Goal: Task Accomplishment & Management: Manage account settings

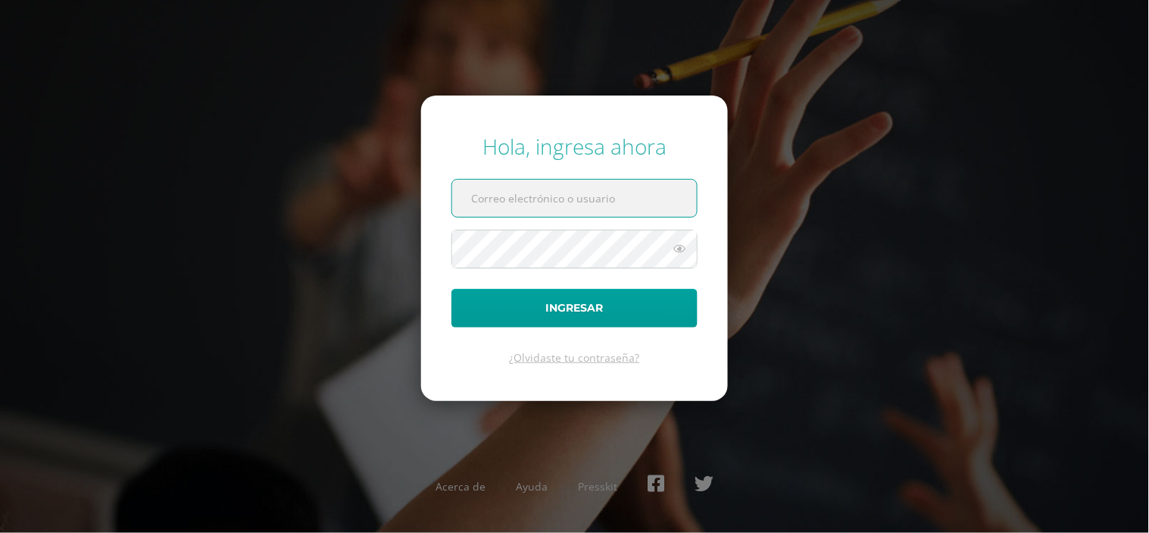
click at [486, 192] on input "text" at bounding box center [574, 198] width 245 height 37
type input "fcruz@bilinguesanjuan.edu.gt"
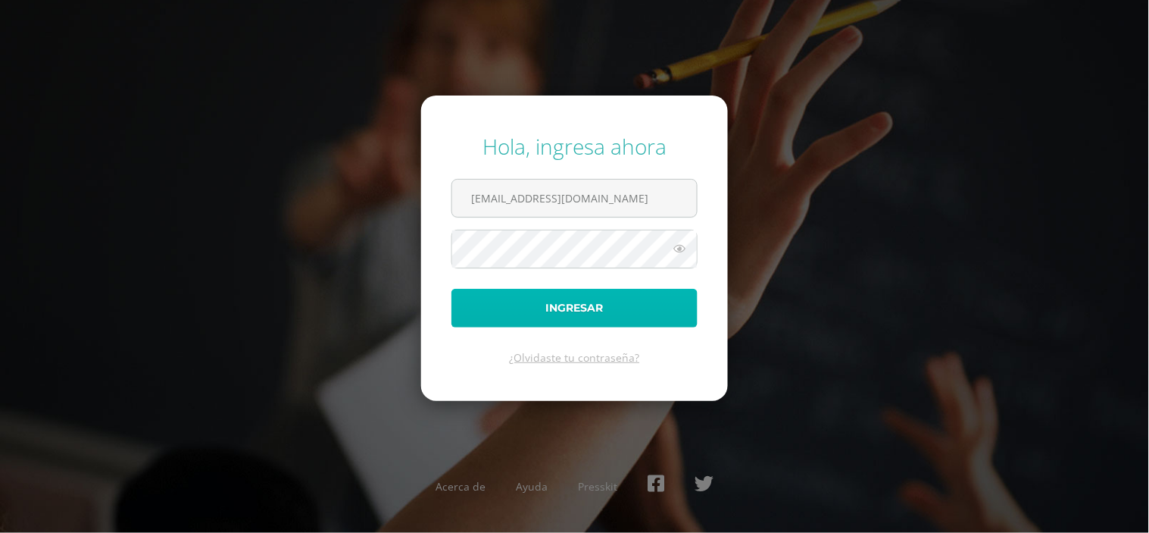
click at [559, 313] on button "Ingresar" at bounding box center [574, 308] width 246 height 39
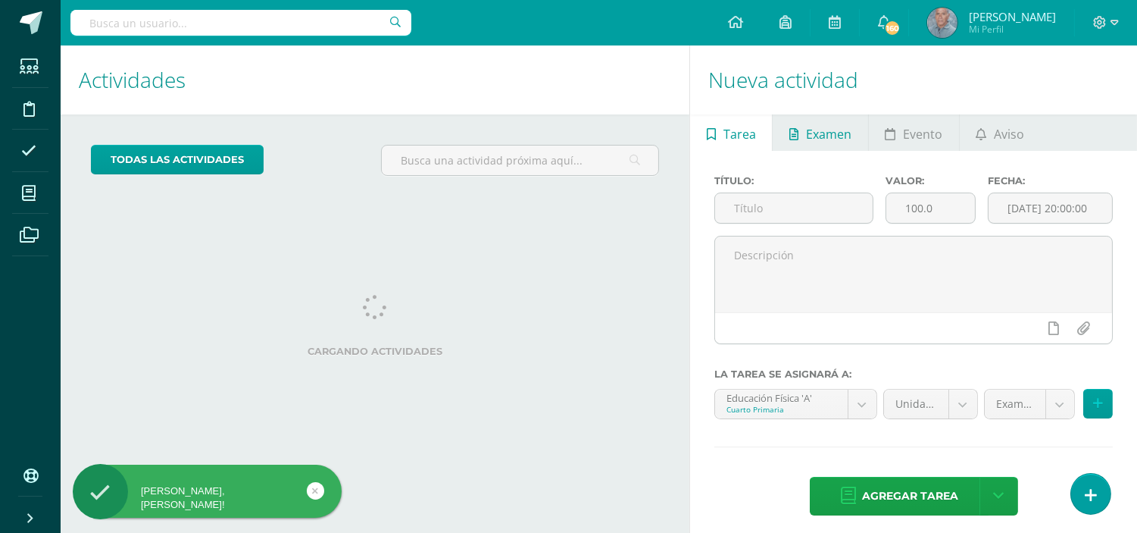
click at [811, 132] on span "Examen" at bounding box center [828, 134] width 45 height 36
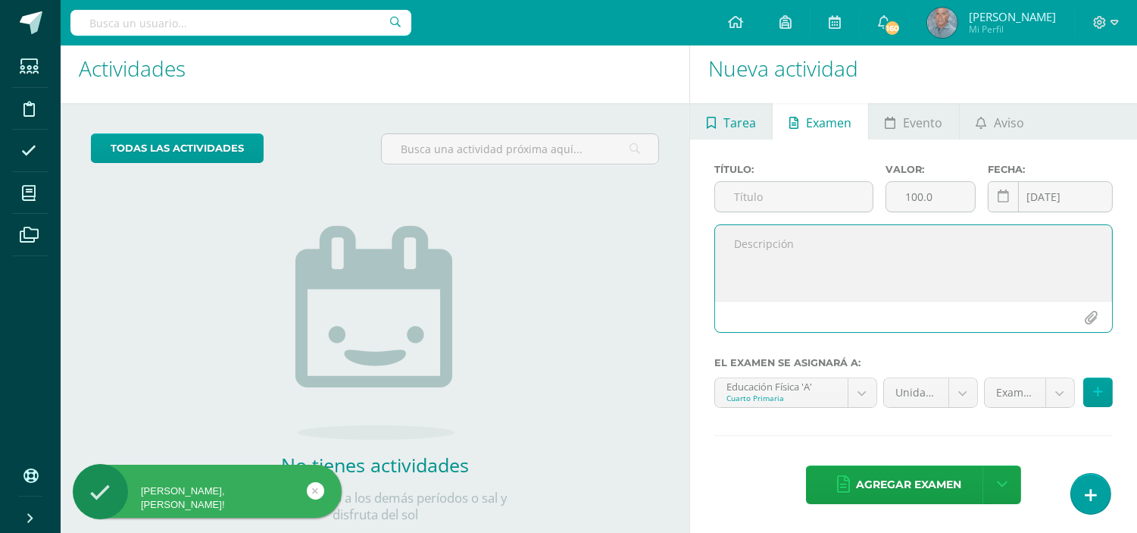
scroll to position [150, 0]
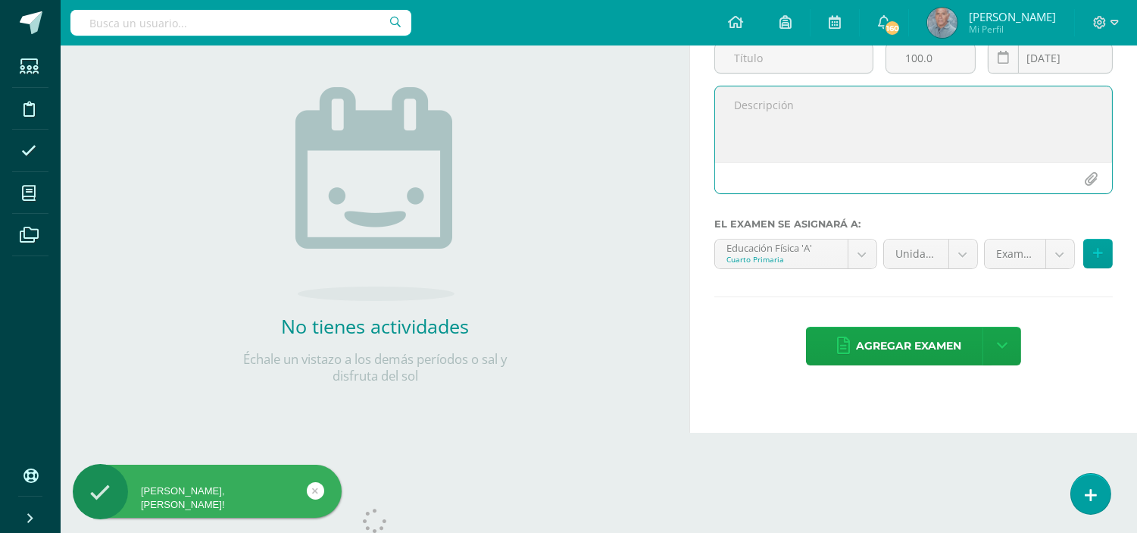
click at [737, 133] on textarea at bounding box center [913, 124] width 397 height 76
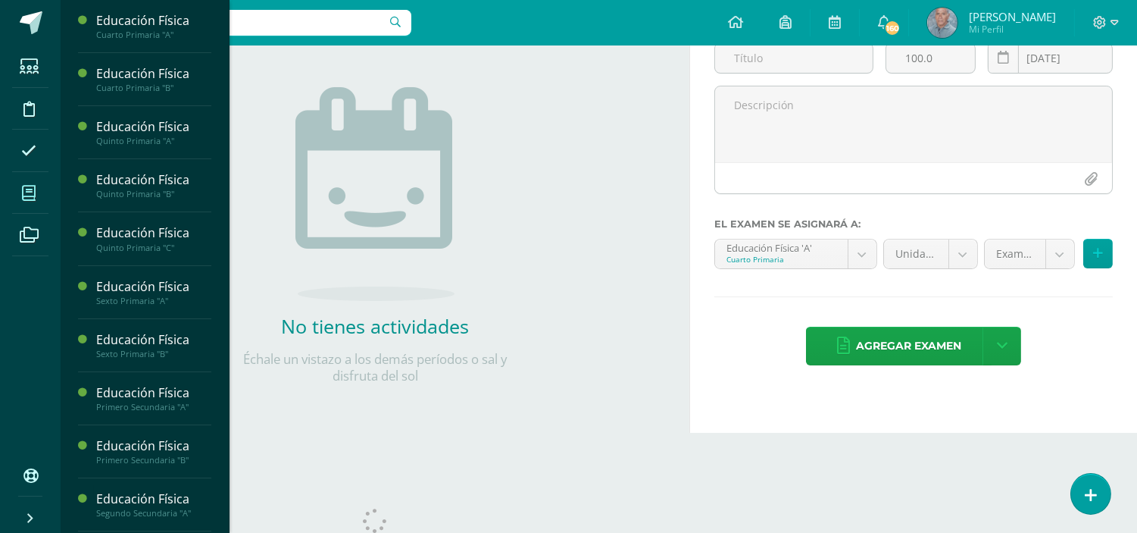
click at [30, 200] on icon at bounding box center [29, 193] width 14 height 15
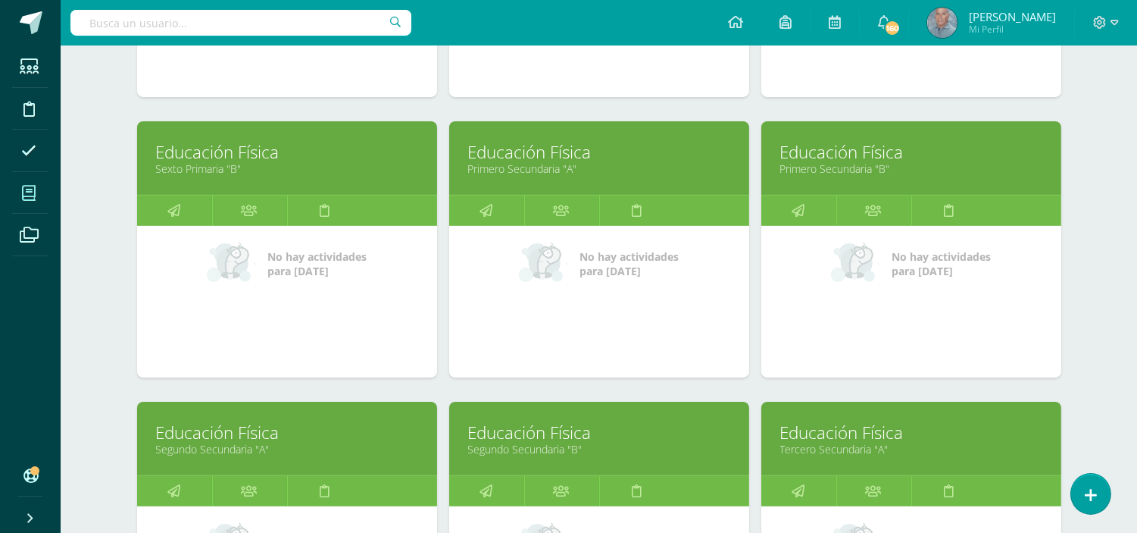
scroll to position [720, 0]
click at [510, 159] on link "Educación Física" at bounding box center [599, 152] width 262 height 23
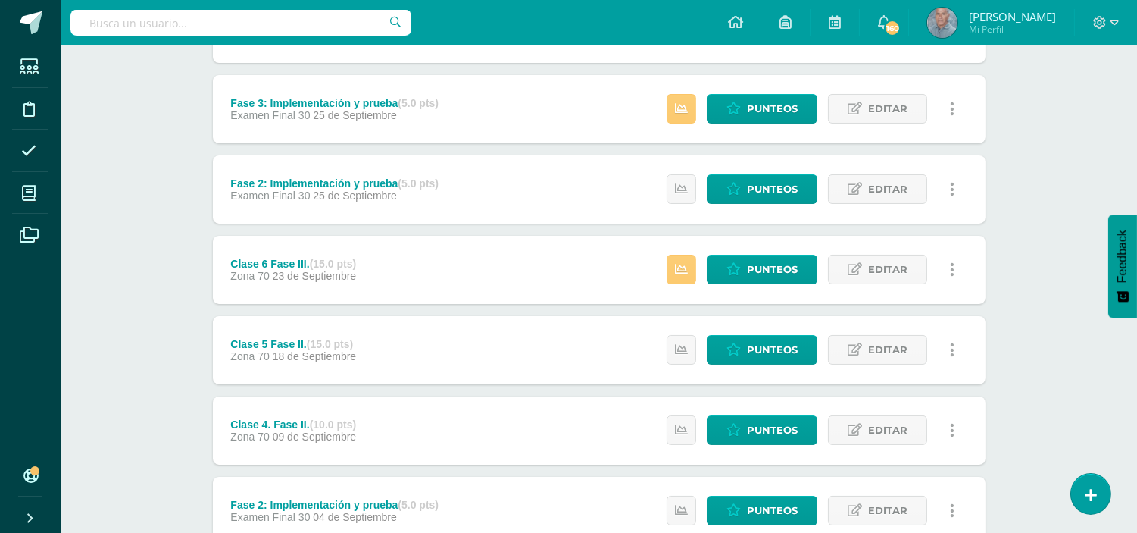
scroll to position [291, 0]
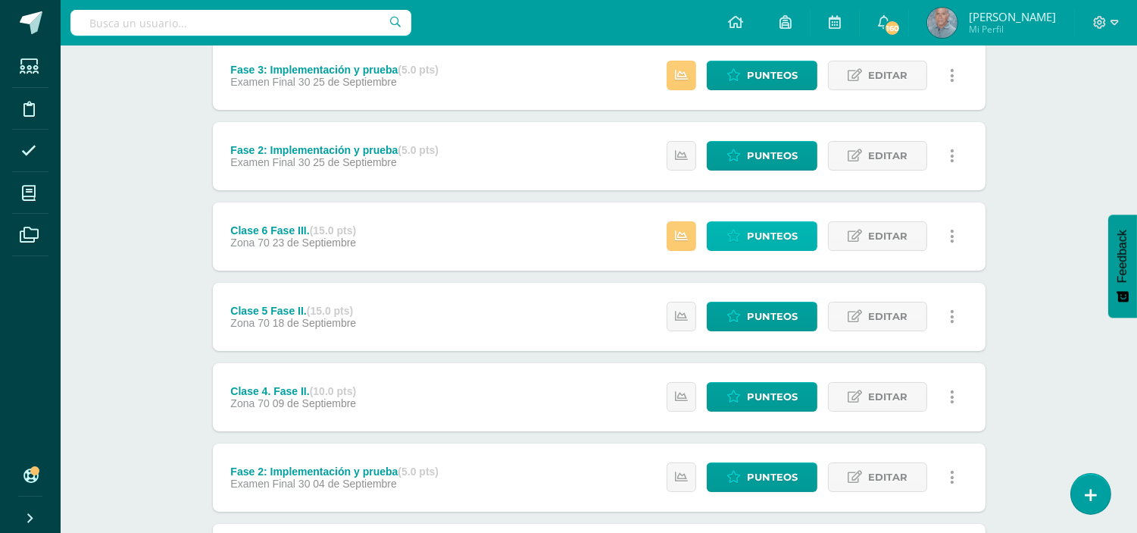
click at [748, 236] on span "Punteos" at bounding box center [772, 236] width 51 height 28
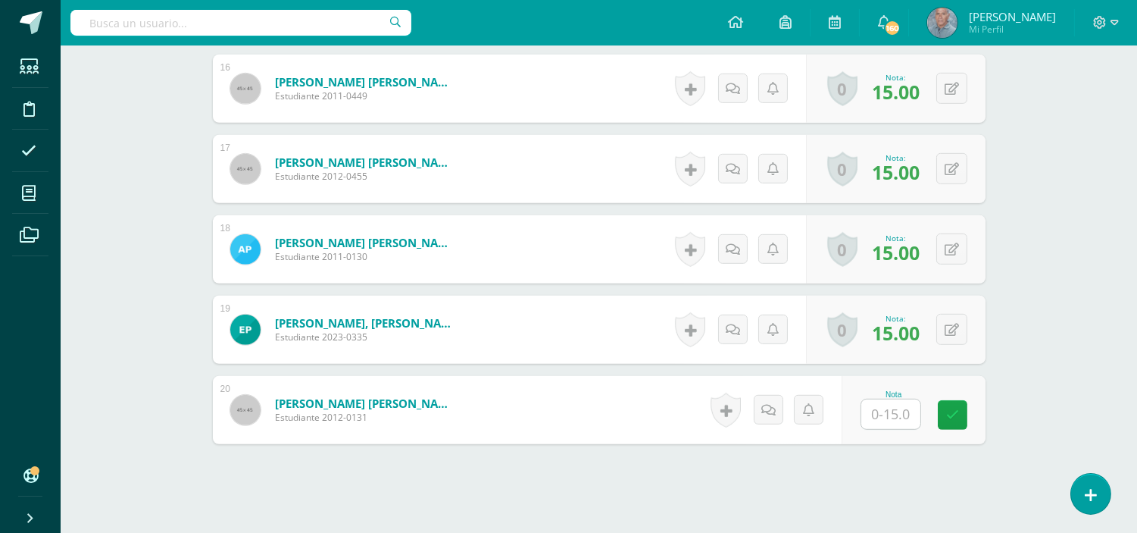
scroll to position [1722, 0]
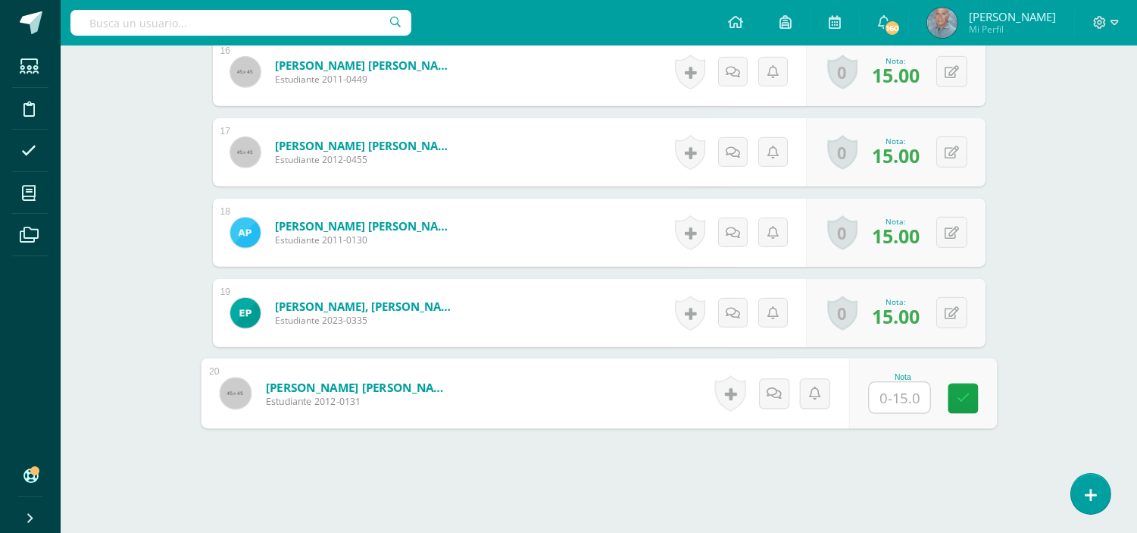
click at [889, 395] on input "text" at bounding box center [899, 398] width 61 height 30
type input "10"
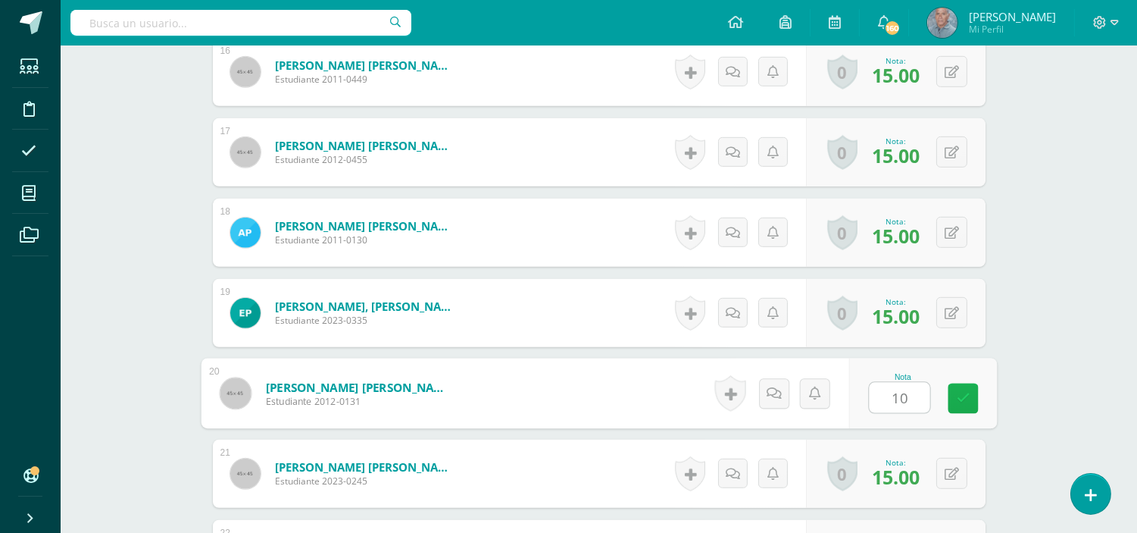
click at [952, 400] on link at bounding box center [963, 398] width 30 height 30
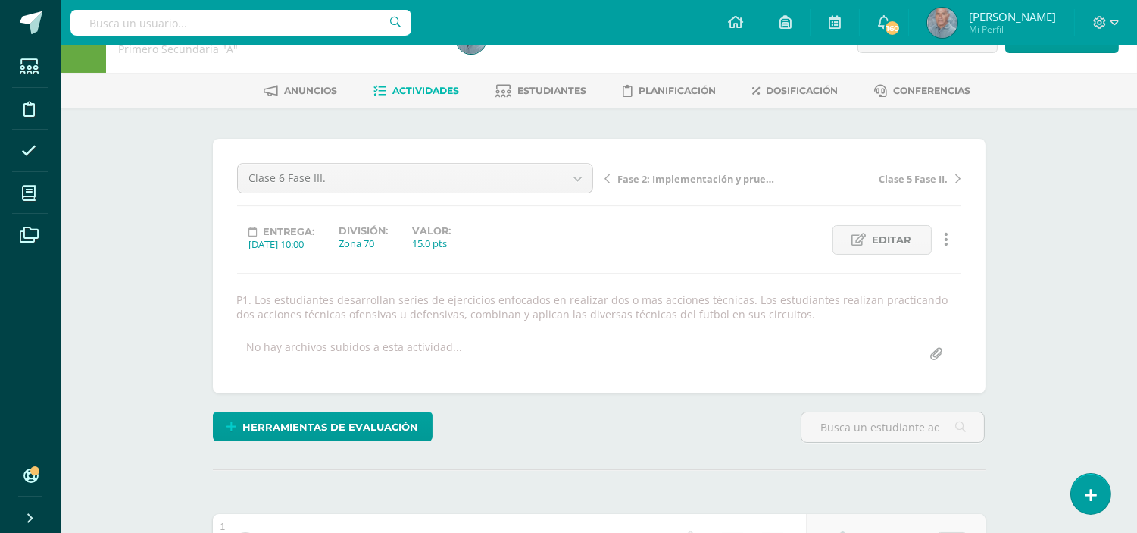
scroll to position [0, 0]
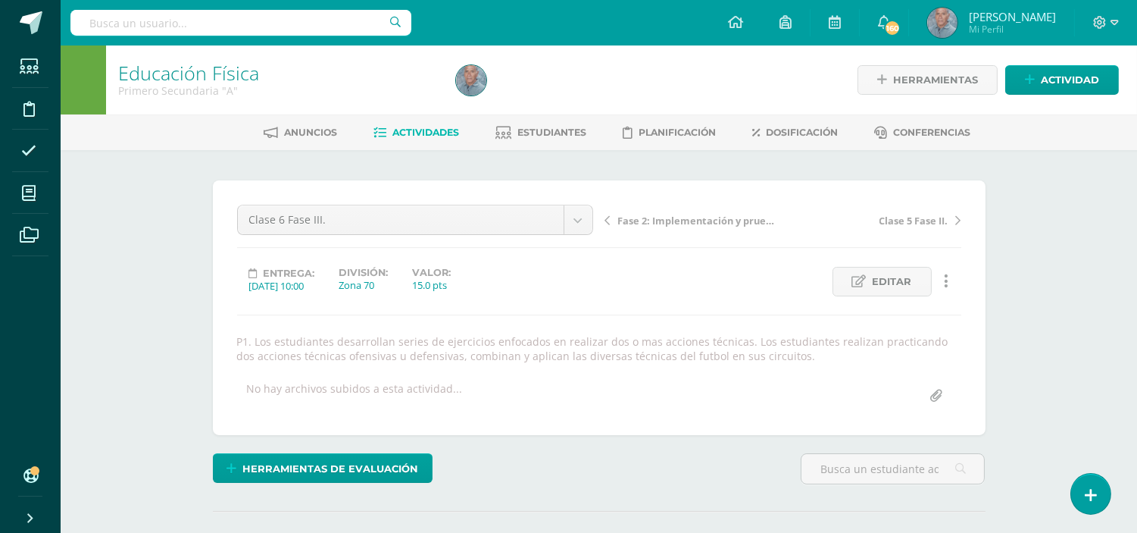
click at [424, 134] on span "Actividades" at bounding box center [425, 132] width 67 height 11
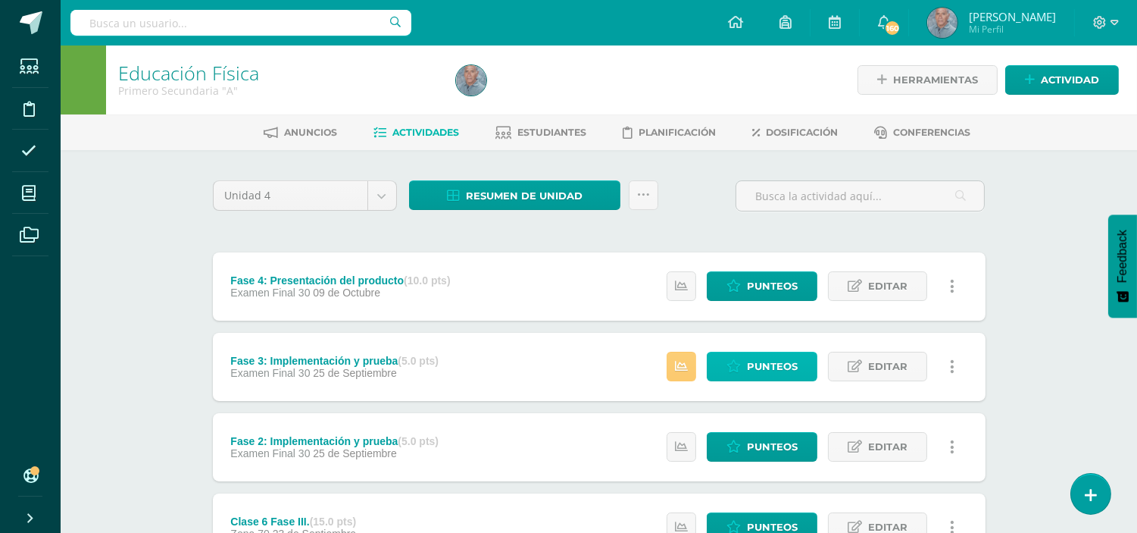
click at [760, 371] on span "Punteos" at bounding box center [772, 366] width 51 height 28
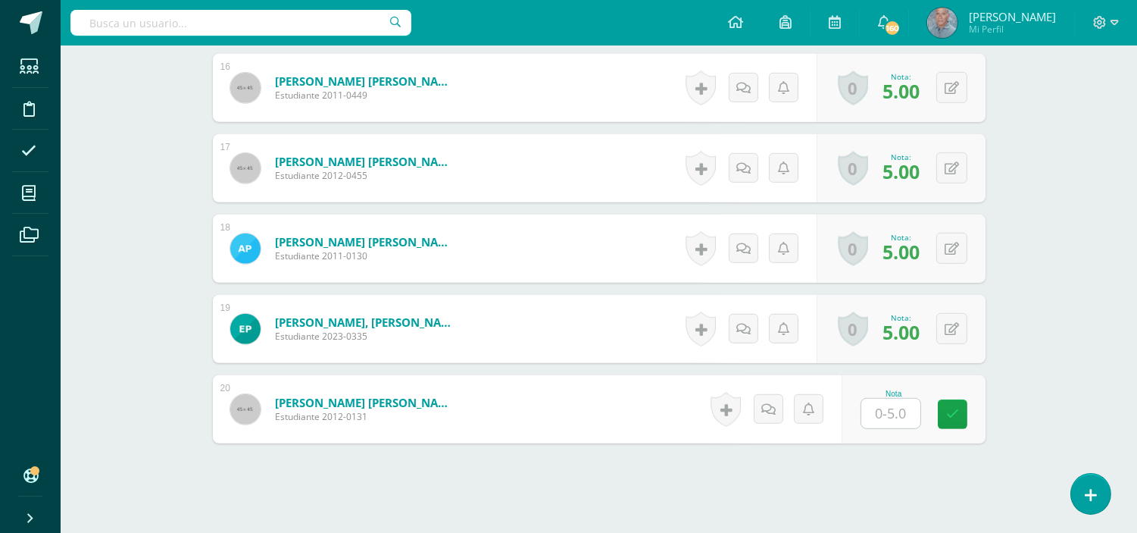
scroll to position [1722, 0]
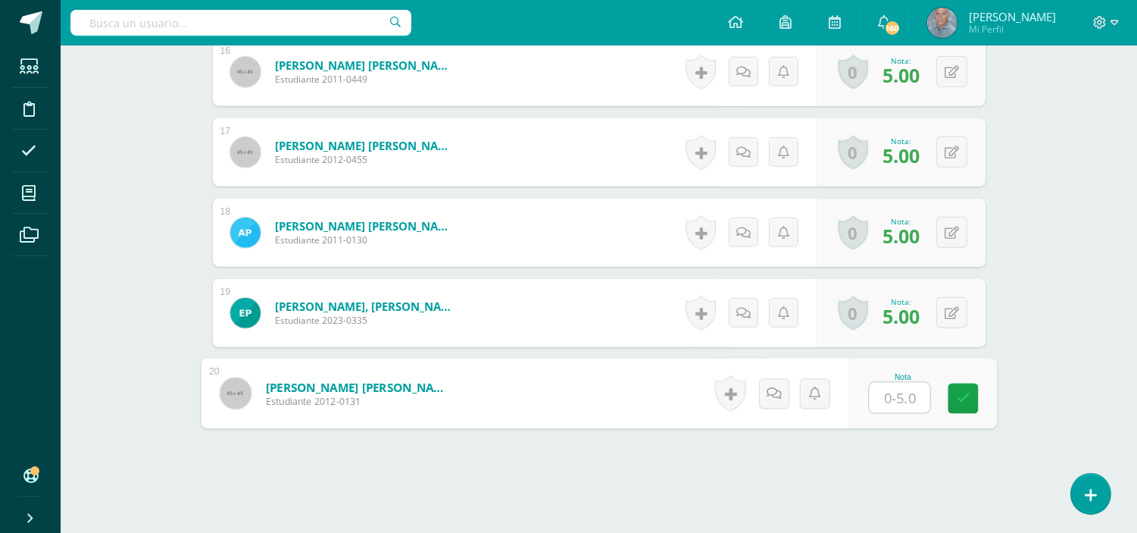
click at [889, 401] on input "text" at bounding box center [899, 398] width 61 height 30
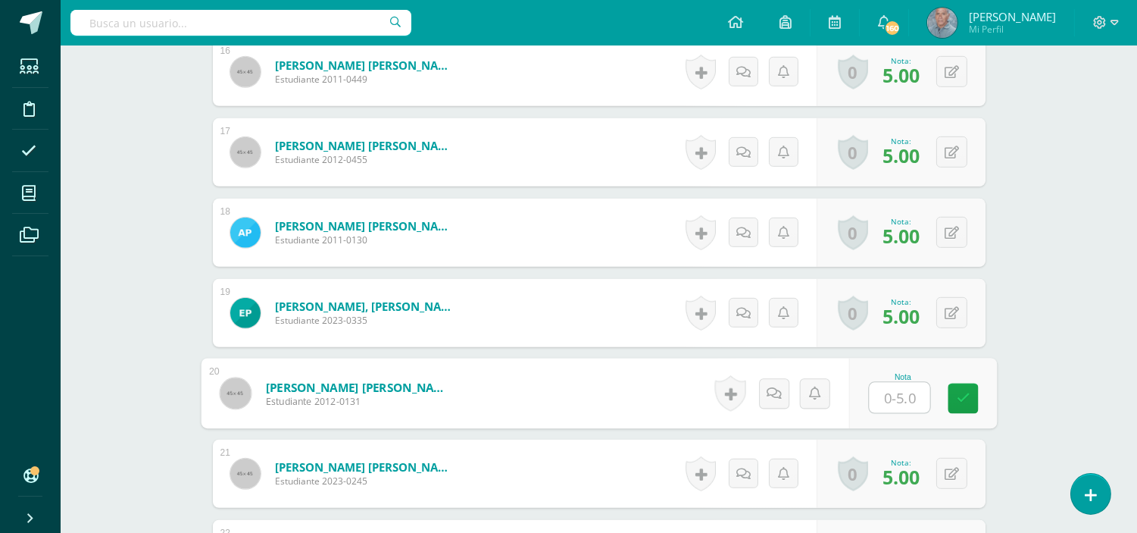
type input "4"
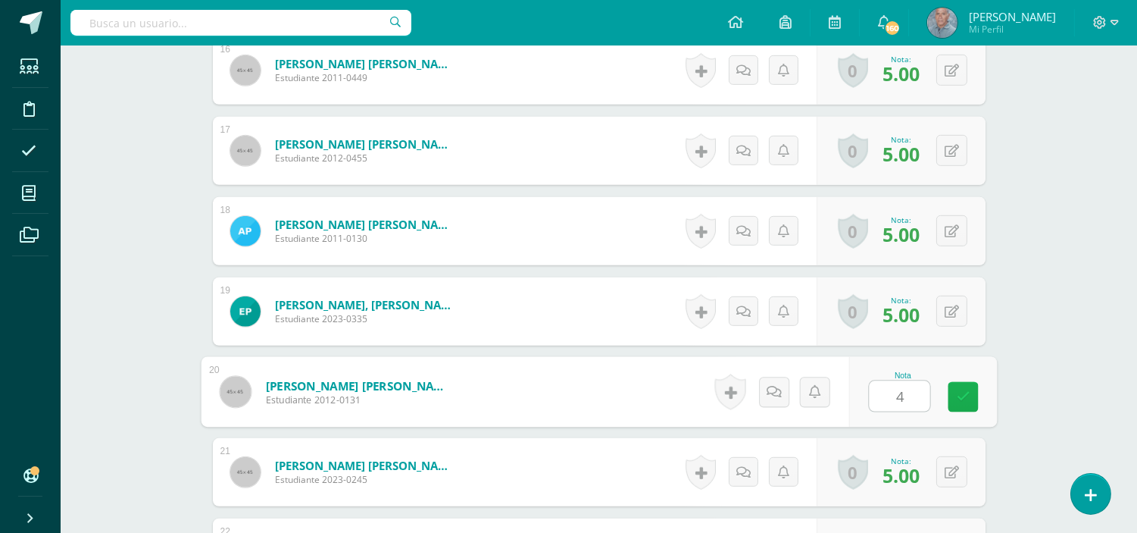
click at [962, 392] on icon at bounding box center [963, 396] width 14 height 13
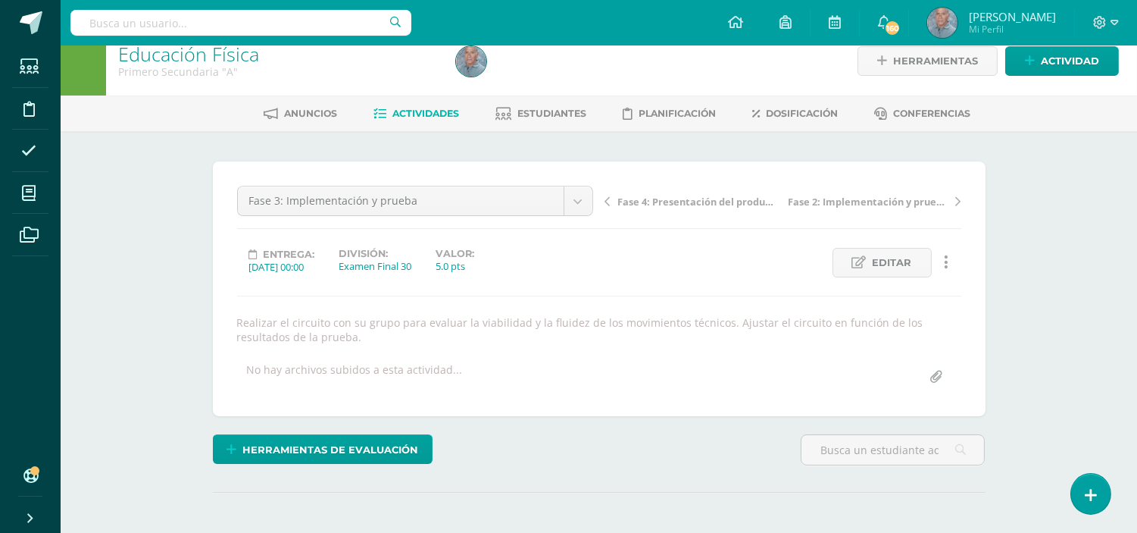
scroll to position [0, 0]
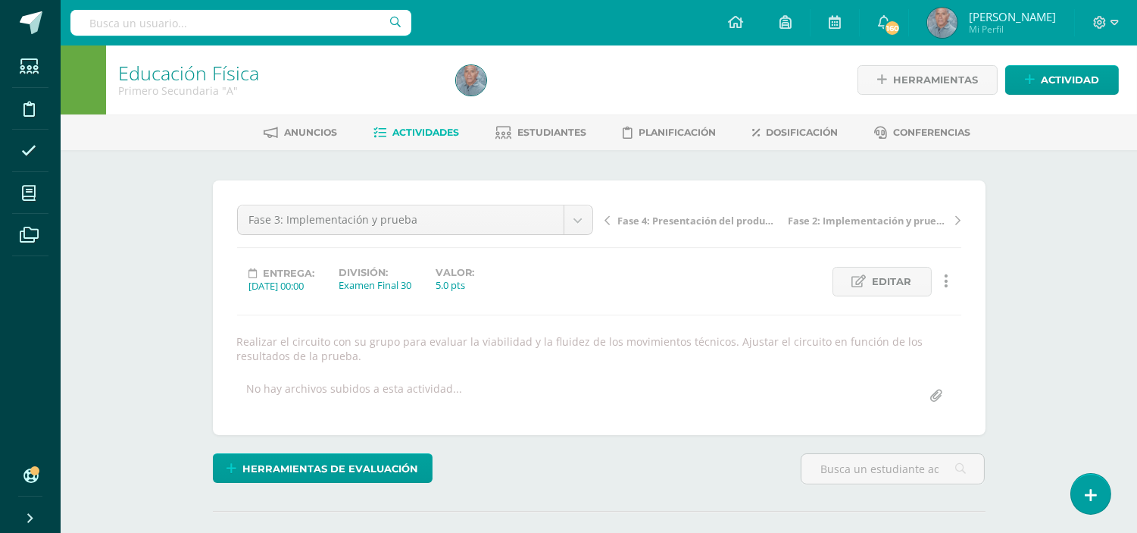
click at [438, 131] on span "Actividades" at bounding box center [425, 132] width 67 height 11
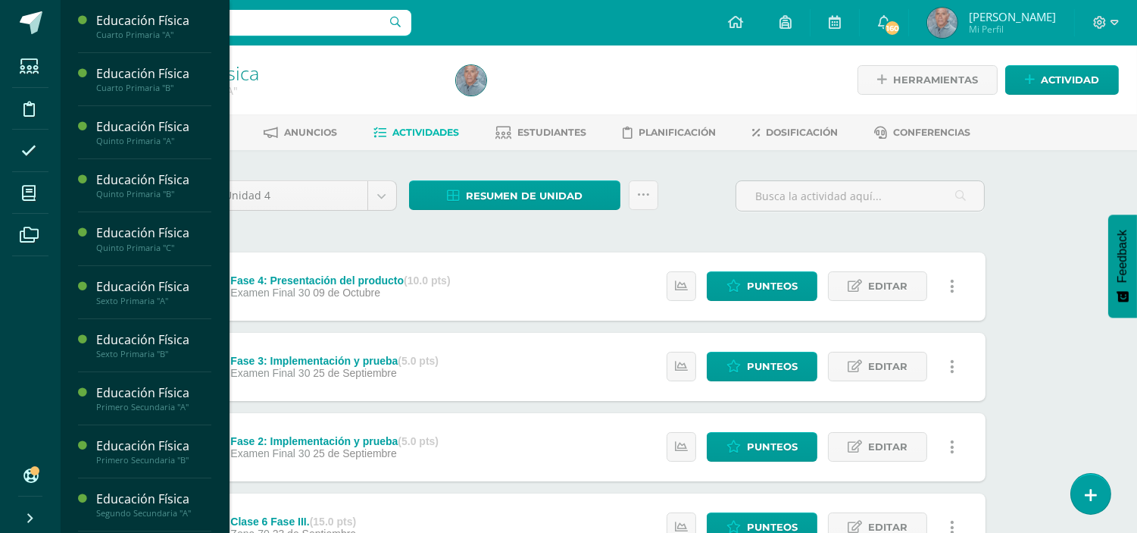
scroll to position [371, 0]
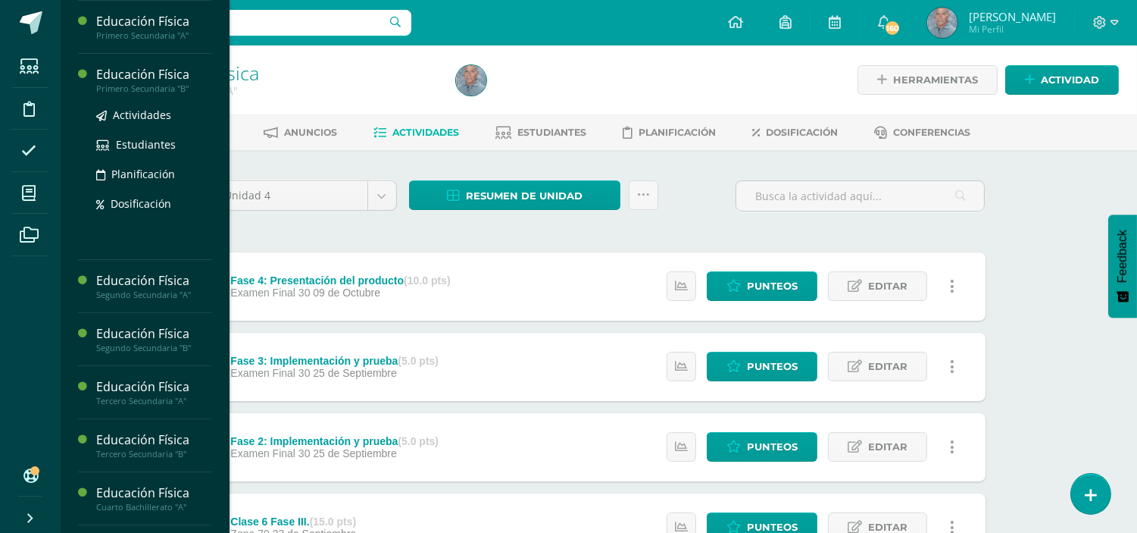
click at [152, 92] on div "Primero Secundaria "B"" at bounding box center [153, 88] width 115 height 11
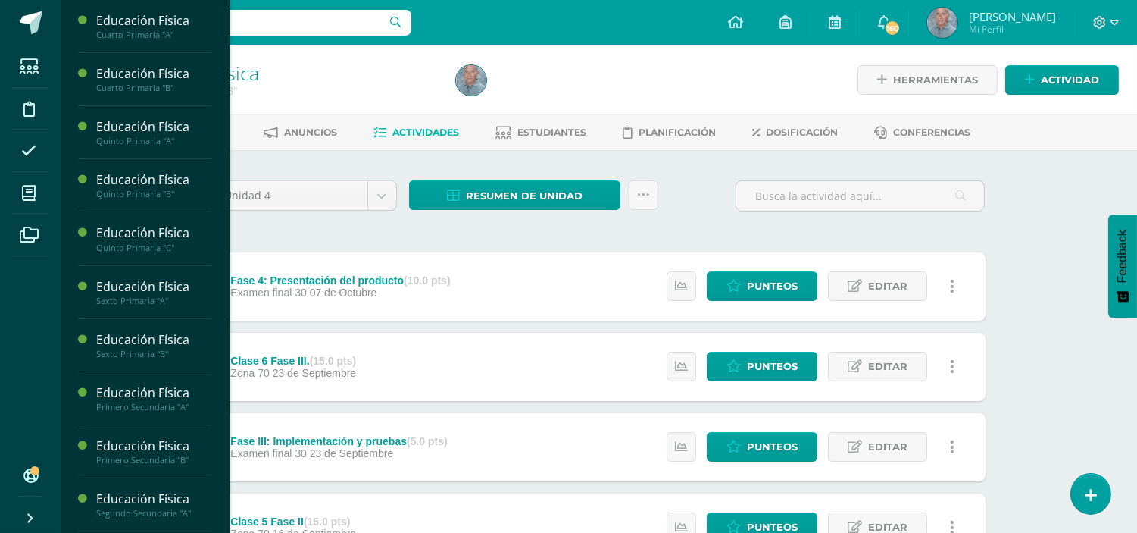
scroll to position [371, 0]
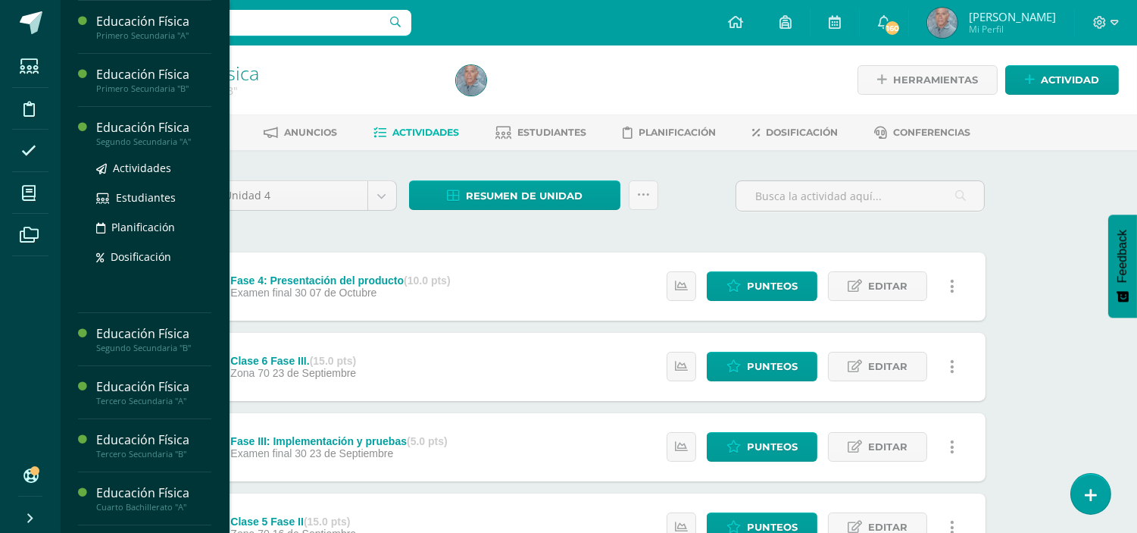
click at [145, 137] on div "Segundo Secundaria "A"" at bounding box center [153, 141] width 115 height 11
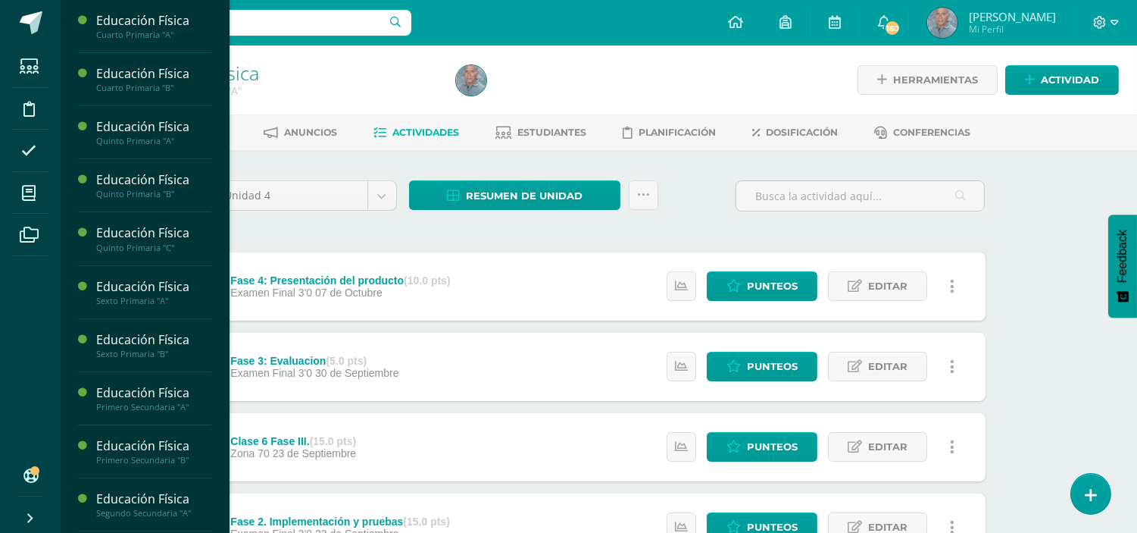
scroll to position [371, 0]
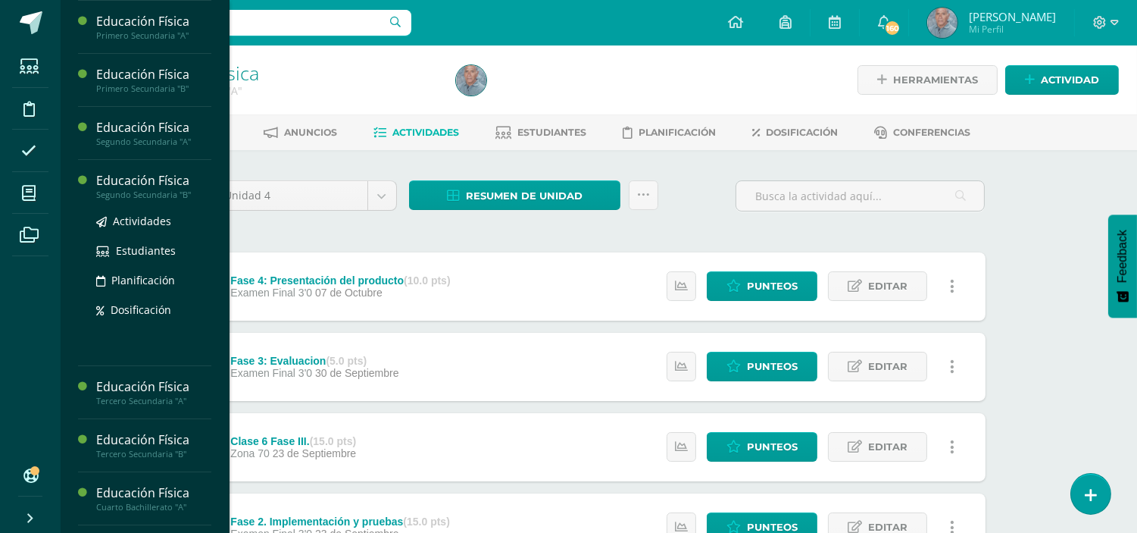
click at [152, 195] on div "Segundo Secundaria "B"" at bounding box center [153, 194] width 115 height 11
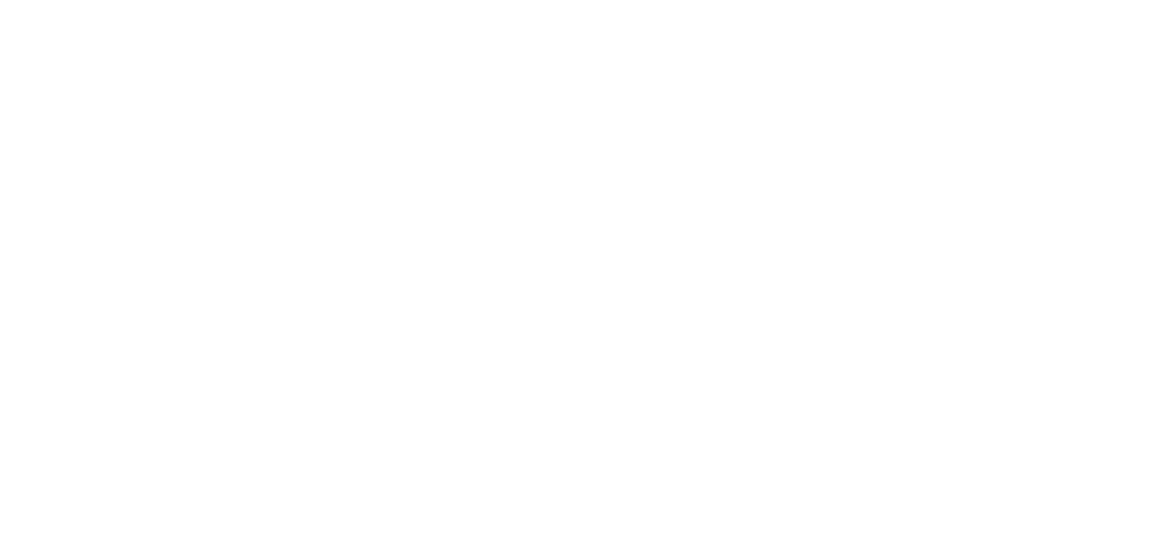
click at [0, 0] on html at bounding box center [0, 0] width 0 height 0
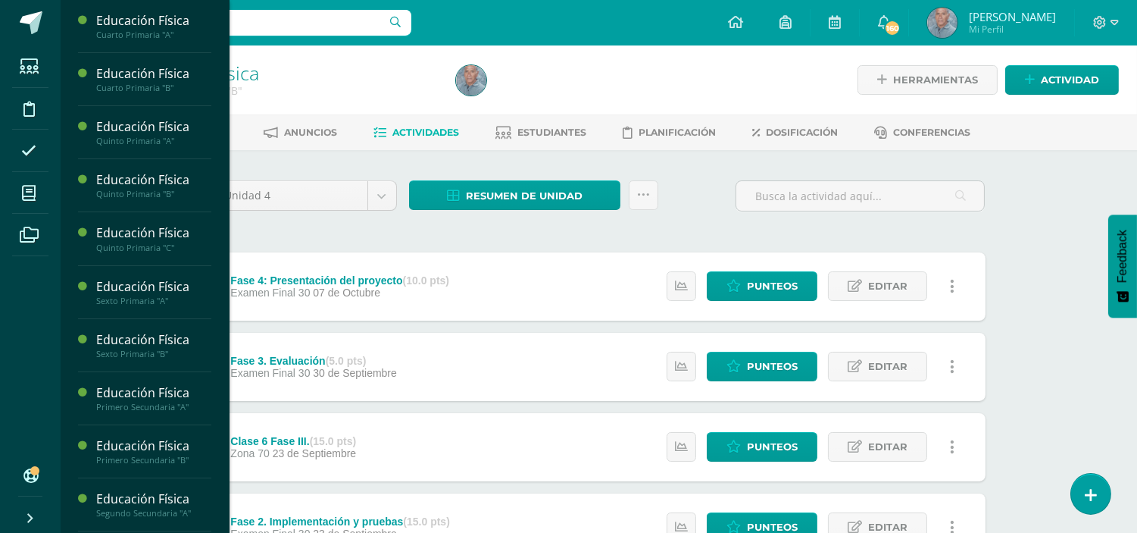
scroll to position [371, 0]
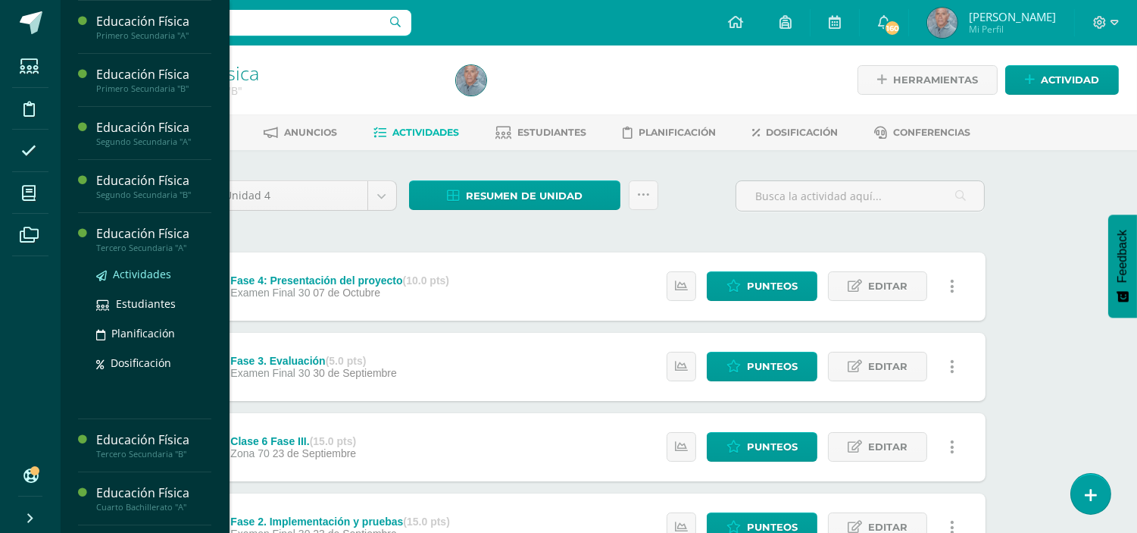
click at [145, 267] on span "Actividades" at bounding box center [142, 274] width 58 height 14
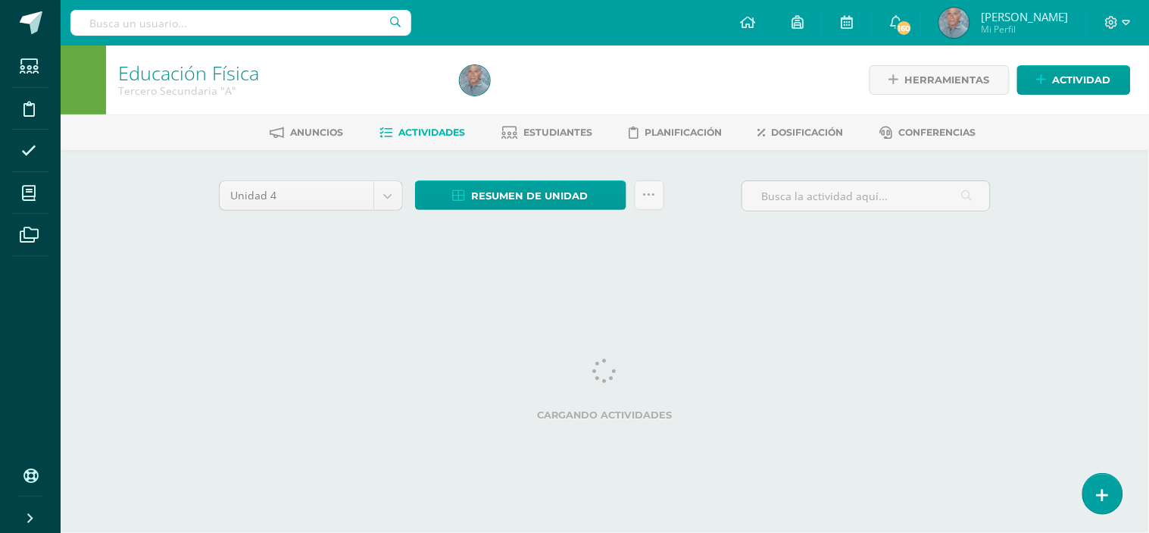
click at [145, 267] on div "Educación Física Tercero Secundaria "A" Herramientas Detalle de asistencias Act…" at bounding box center [605, 163] width 1089 height 237
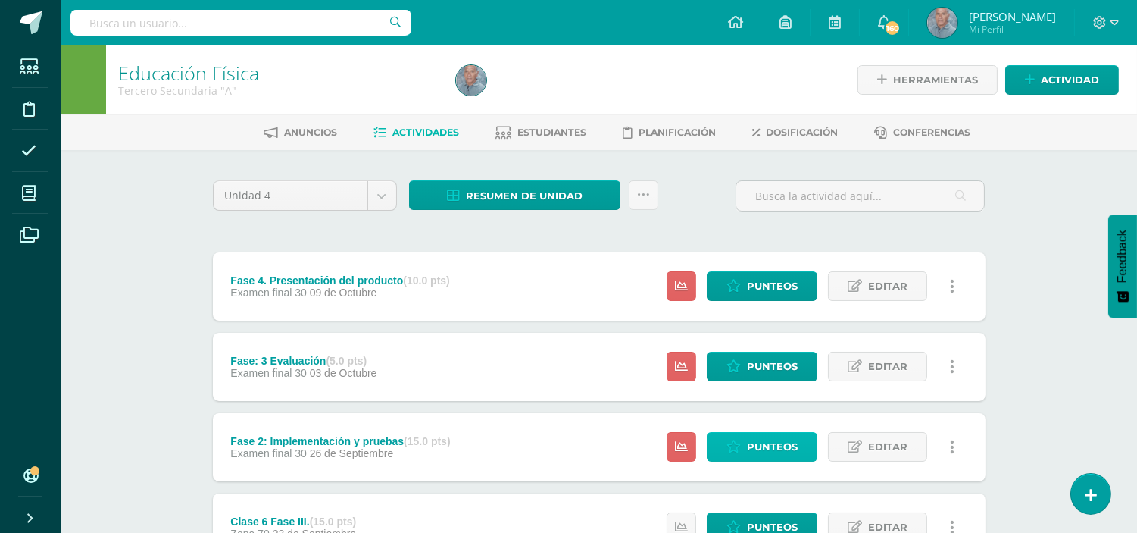
click at [774, 452] on span "Punteos" at bounding box center [772, 447] width 51 height 28
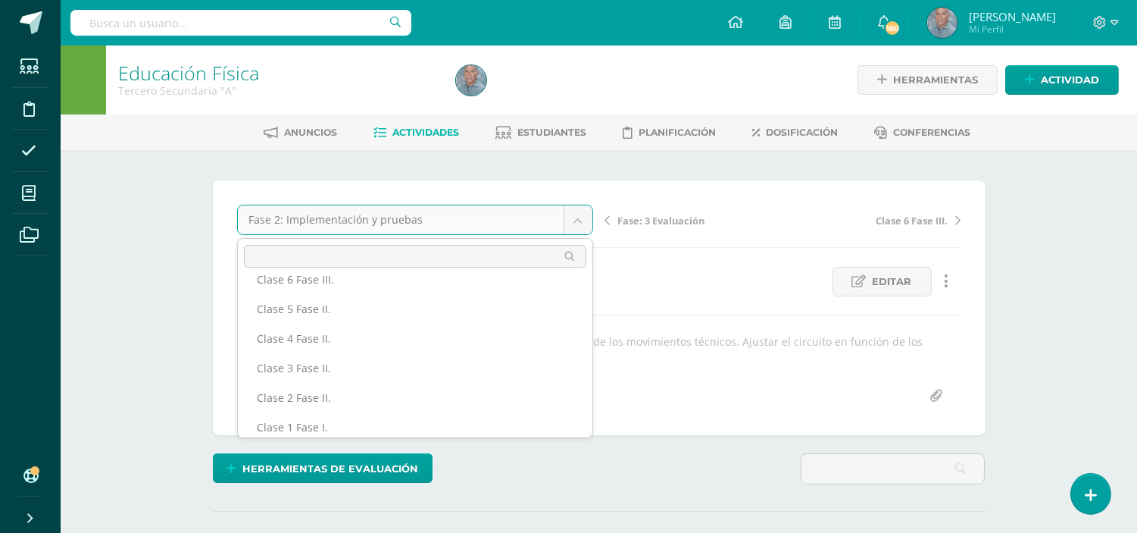
scroll to position [114, 0]
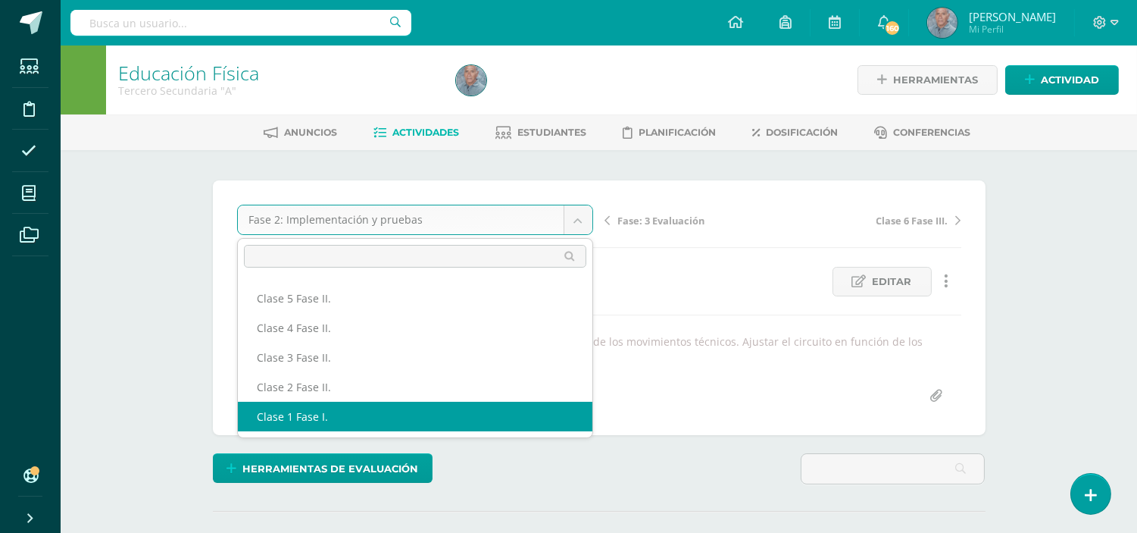
select select "/dashboard/teacher/grade-activity/49188/"
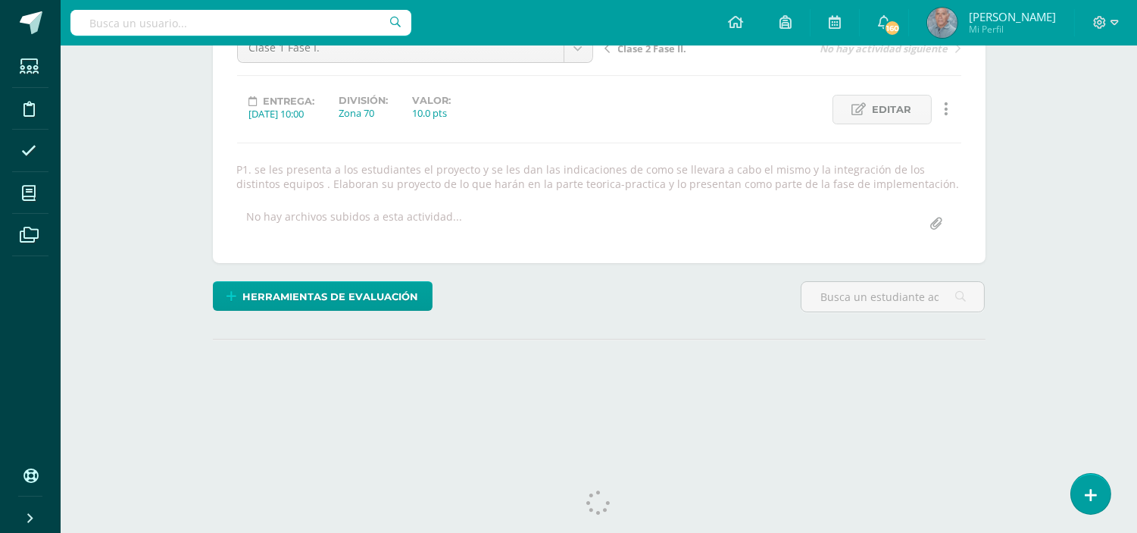
scroll to position [173, 0]
click at [1137, 213] on html "Estudiantes Disciplina Asistencia Mis cursos Archivos Soporte Ayuda Reportar un…" at bounding box center [568, 141] width 1137 height 629
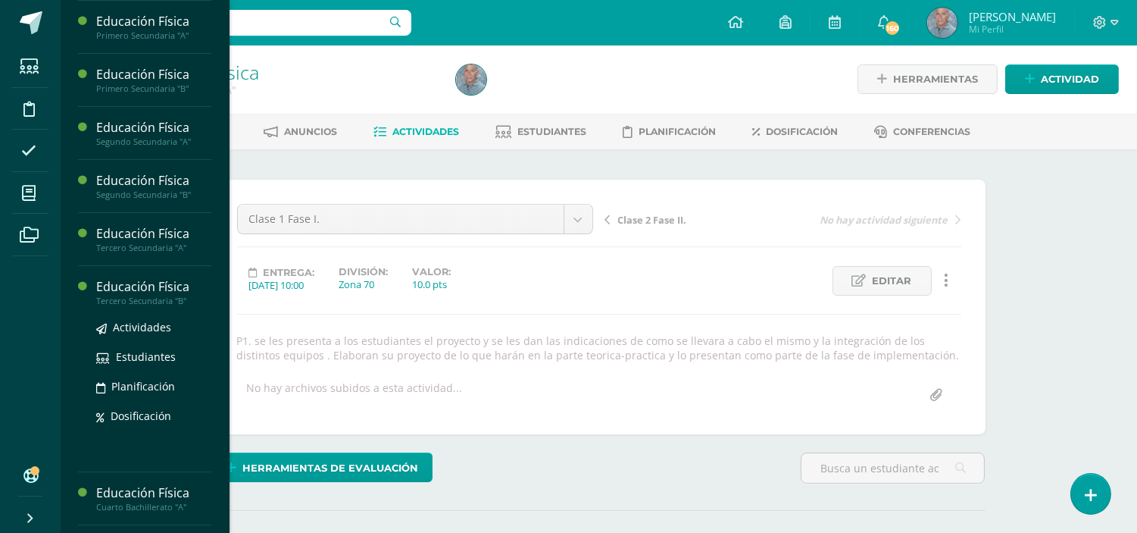
scroll to position [2, 0]
click at [172, 299] on div "Tercero Secundaria "B"" at bounding box center [153, 300] width 115 height 11
click at [154, 320] on span "Actividades" at bounding box center [142, 327] width 58 height 14
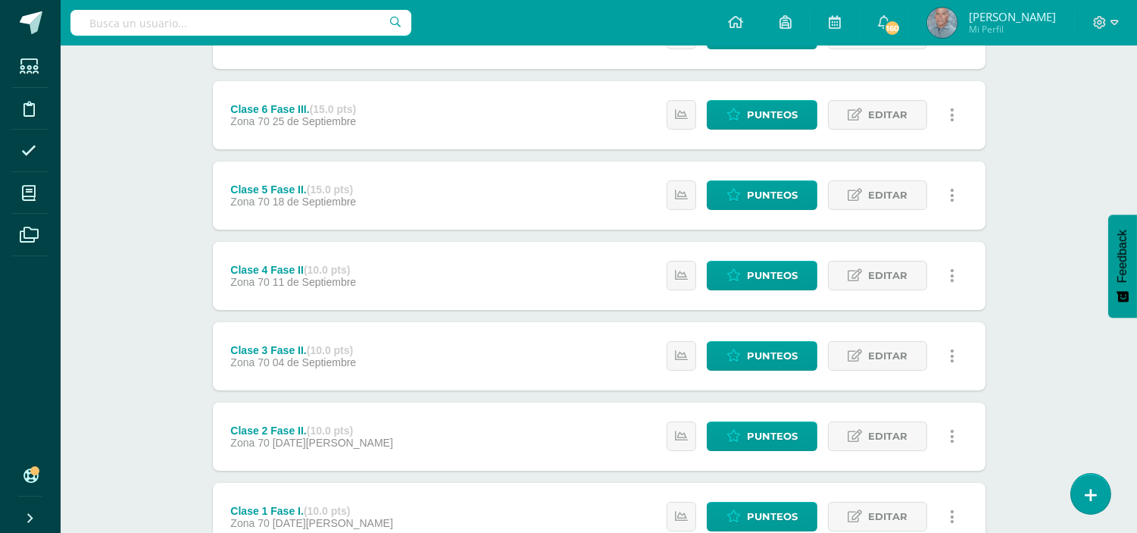
scroll to position [449, 0]
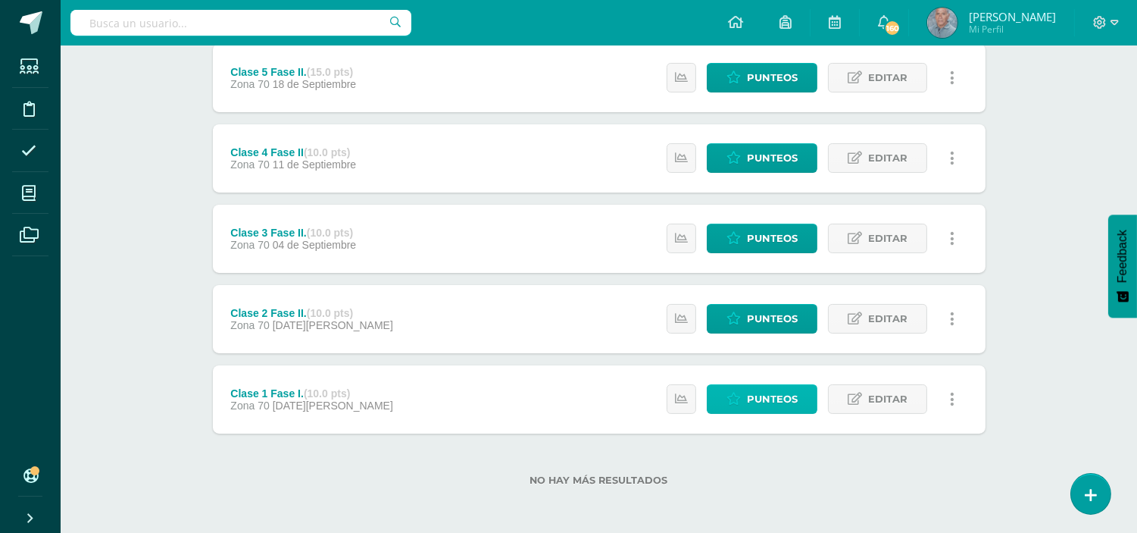
click at [781, 391] on span "Punteos" at bounding box center [772, 399] width 51 height 28
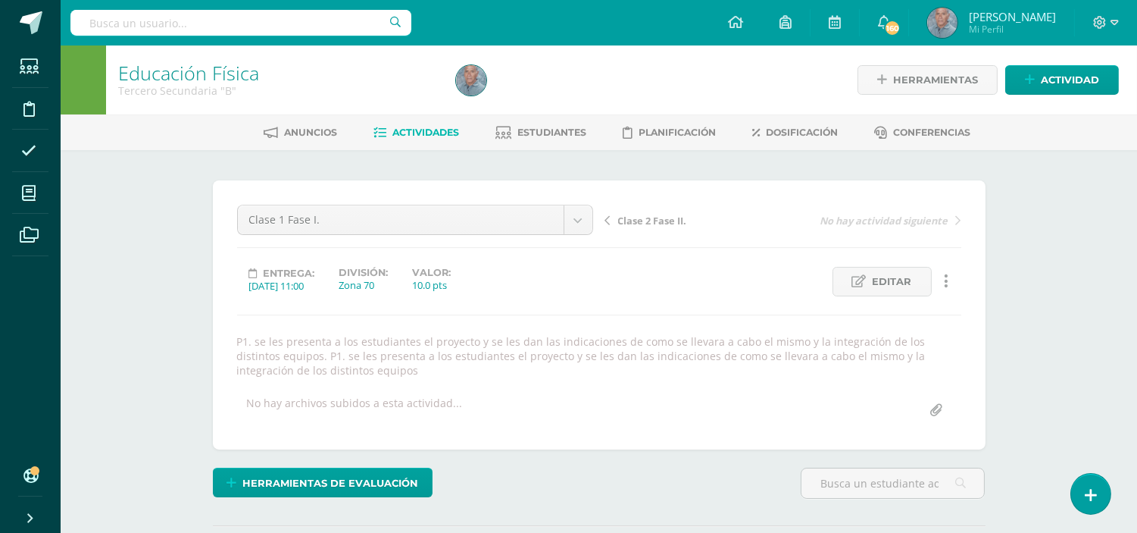
click at [426, 129] on span "Actividades" at bounding box center [425, 132] width 67 height 11
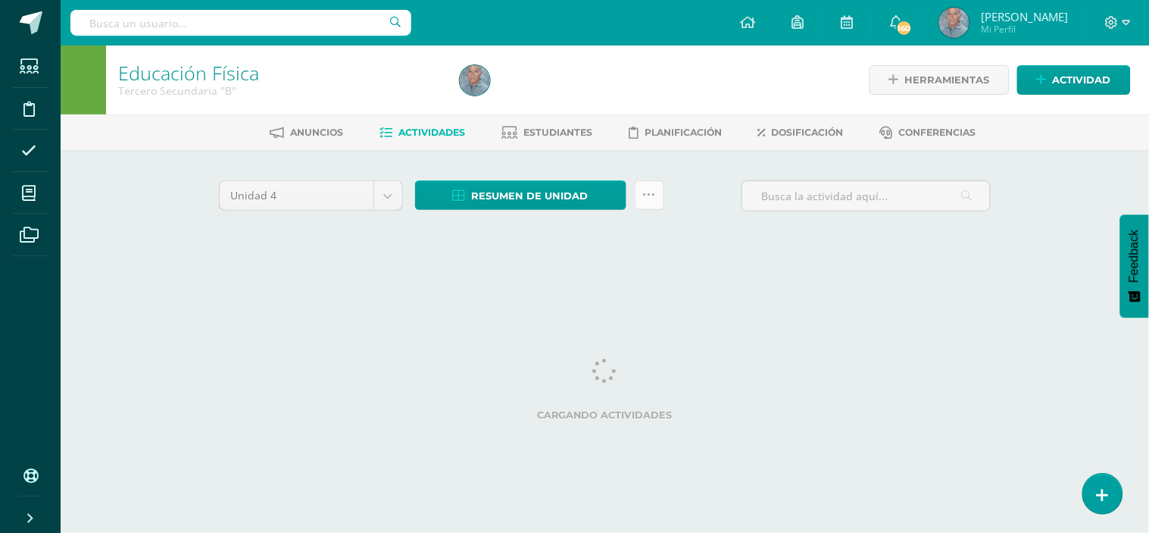
click at [646, 195] on icon at bounding box center [649, 195] width 13 height 13
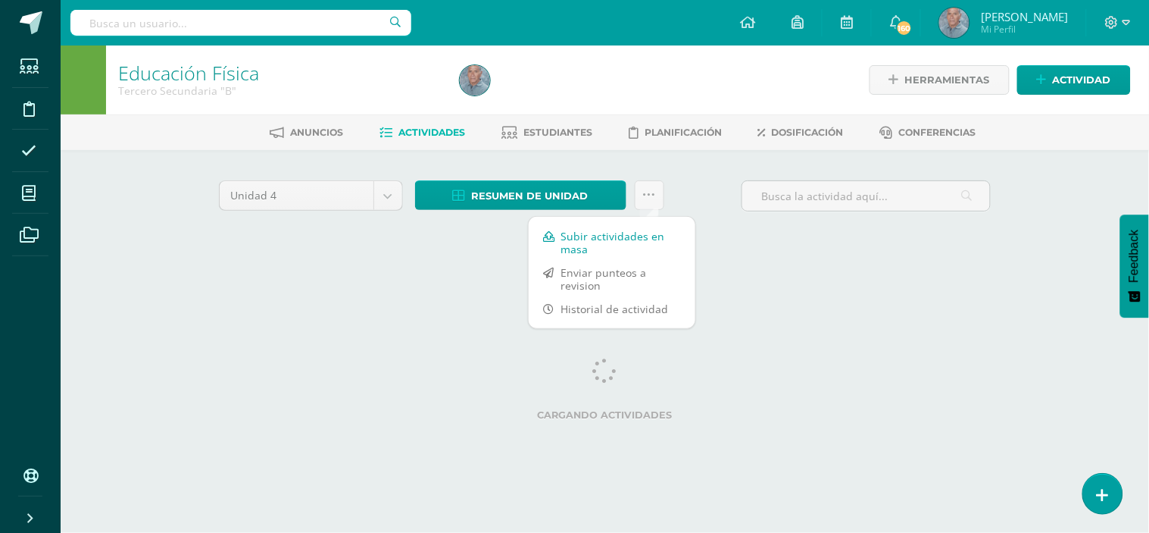
click at [602, 237] on link "Subir actividades en masa" at bounding box center [612, 242] width 167 height 36
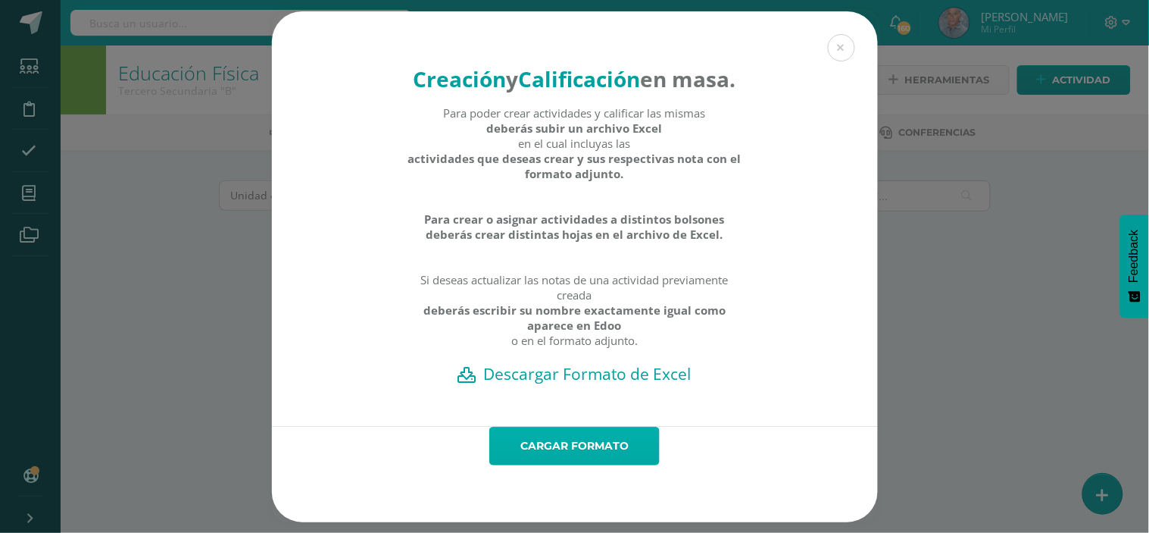
click at [567, 459] on link "Cargar formato" at bounding box center [574, 445] width 170 height 39
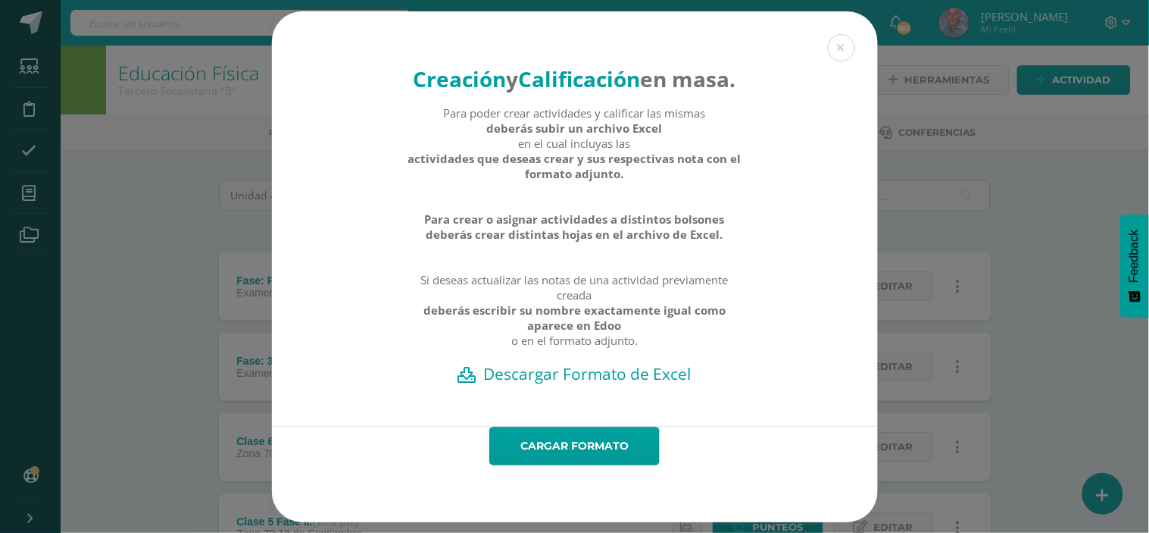
click at [577, 384] on h2 "Descargar Formato de Excel" at bounding box center [574, 373] width 553 height 21
click at [833, 47] on button at bounding box center [841, 47] width 27 height 27
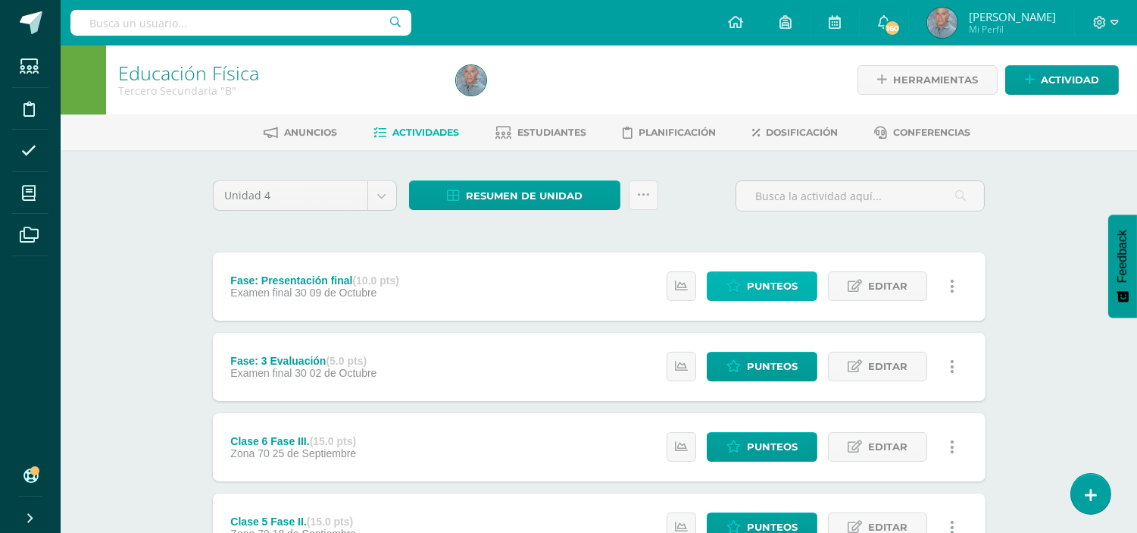
click at [763, 286] on span "Punteos" at bounding box center [772, 286] width 51 height 28
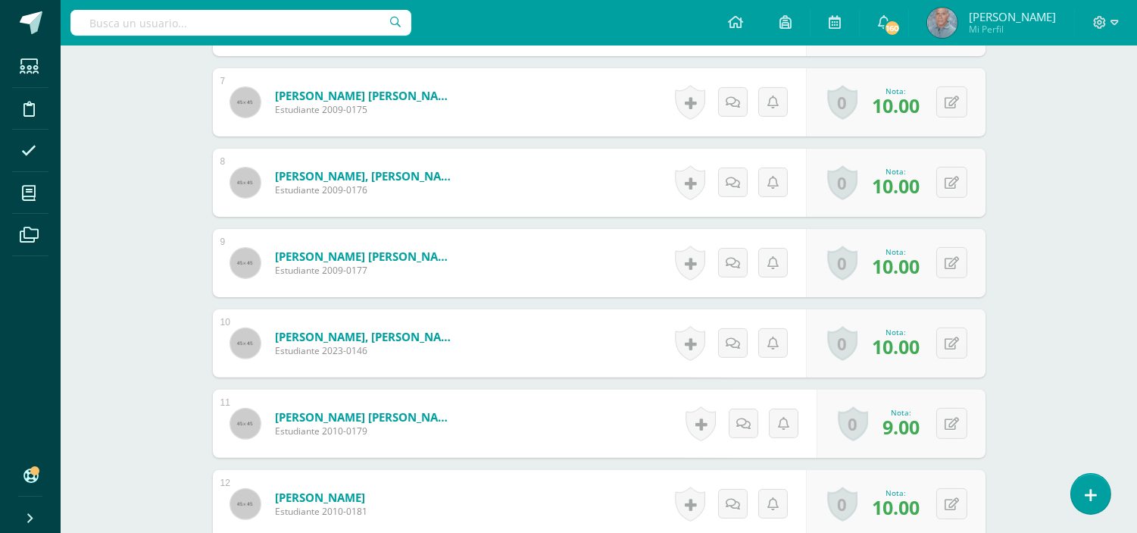
scroll to position [970, 0]
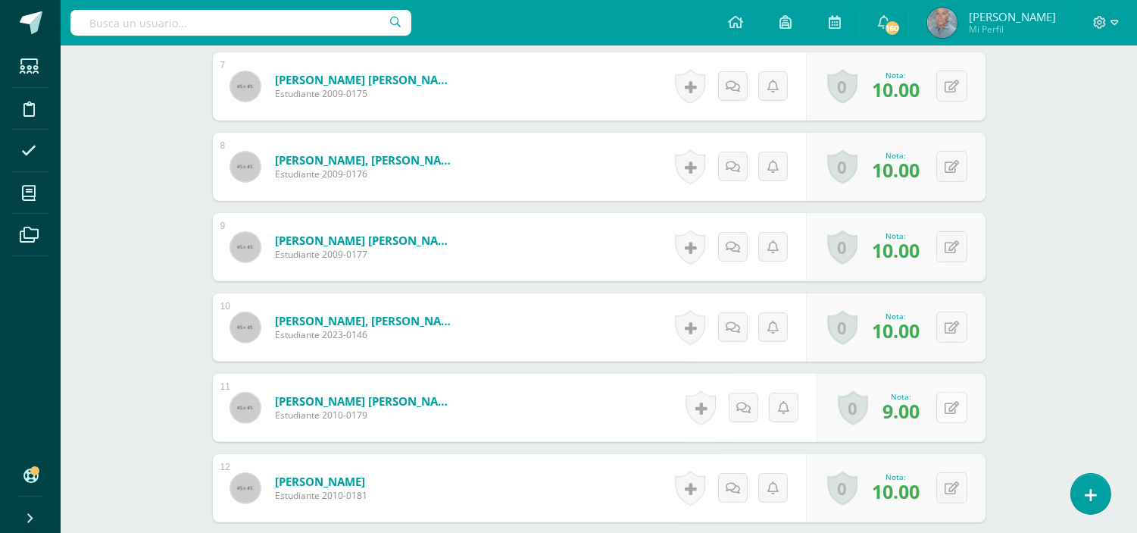
click at [951, 400] on button at bounding box center [951, 407] width 31 height 31
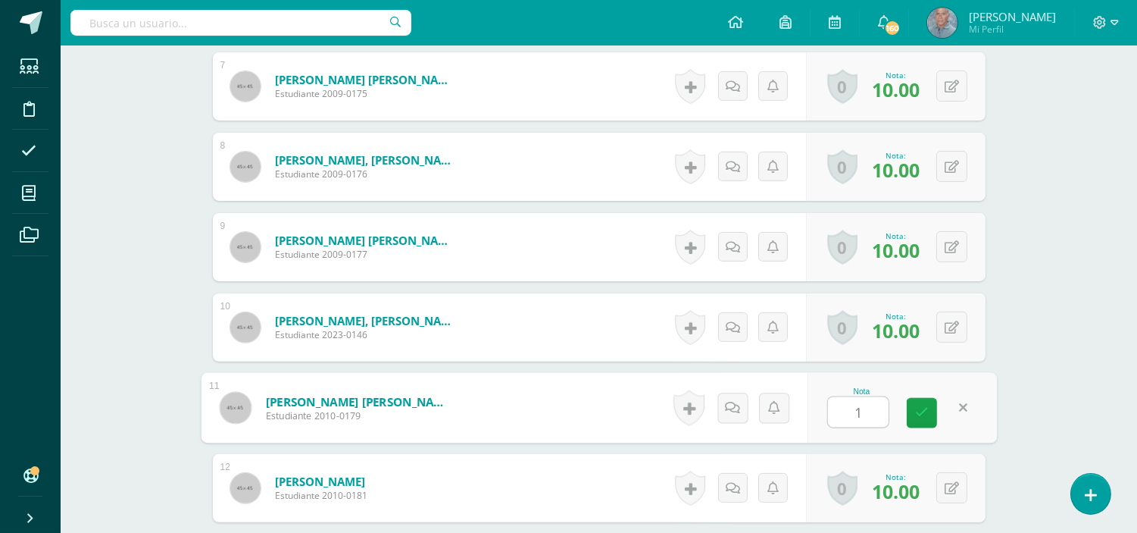
type input "10"
click at [923, 411] on icon at bounding box center [922, 412] width 14 height 13
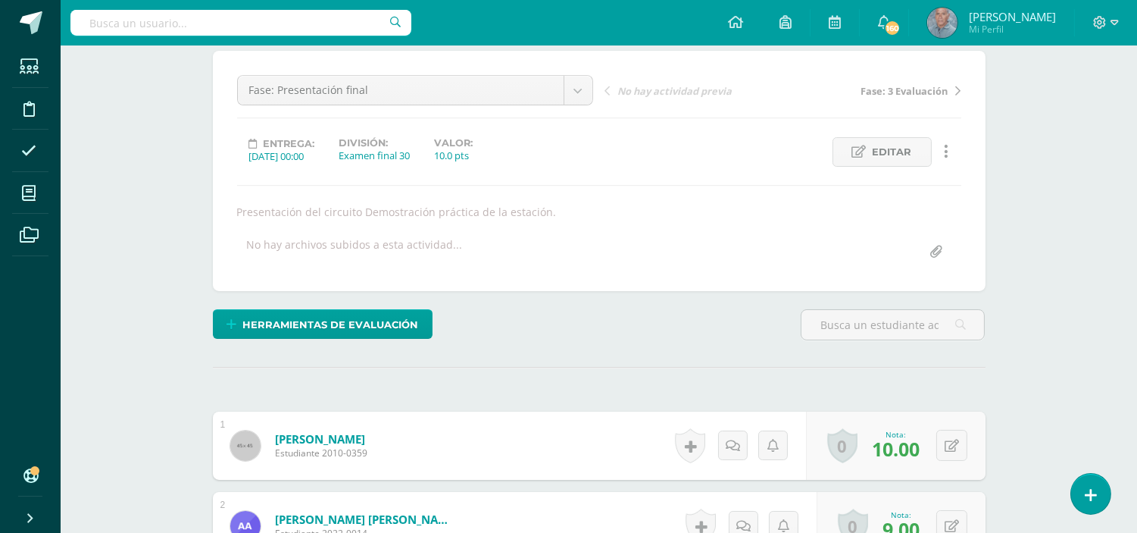
scroll to position [0, 0]
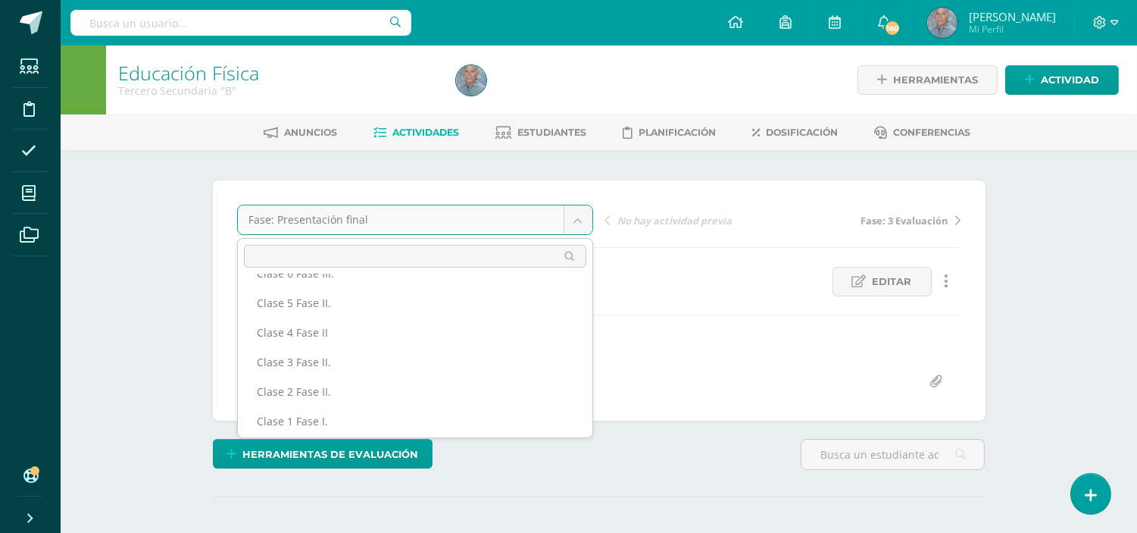
scroll to position [85, 0]
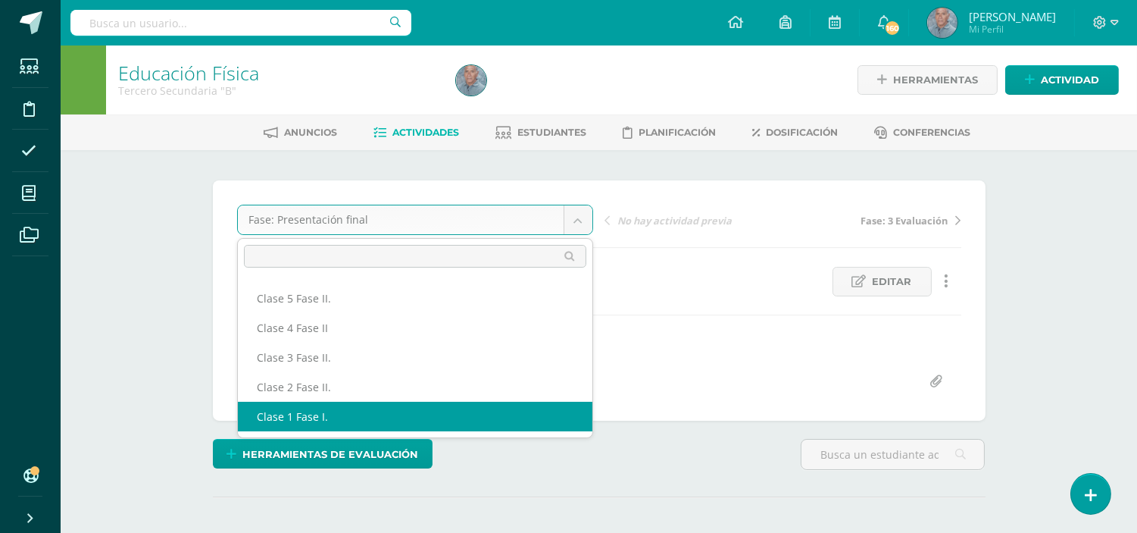
select select "/dashboard/teacher/grade-activity/49294/"
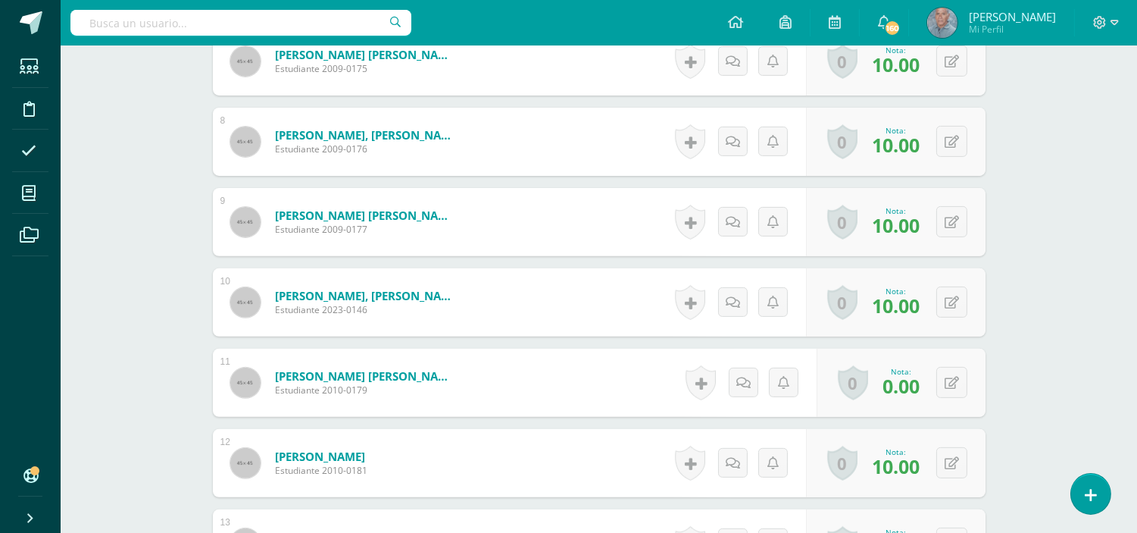
scroll to position [1031, 0]
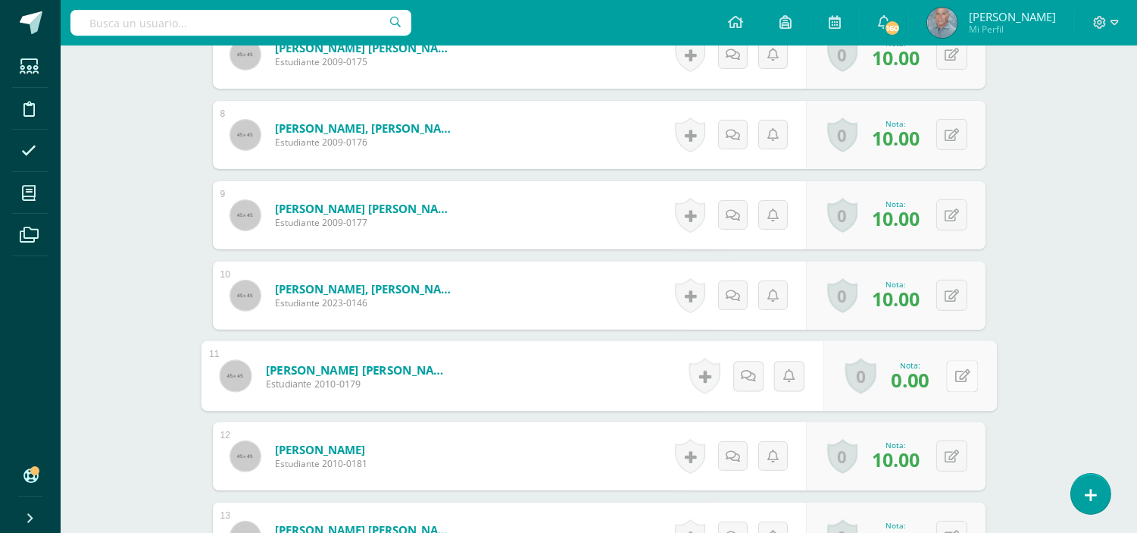
click at [948, 381] on button at bounding box center [962, 376] width 32 height 32
type input "10"
click at [917, 380] on icon at bounding box center [922, 379] width 14 height 13
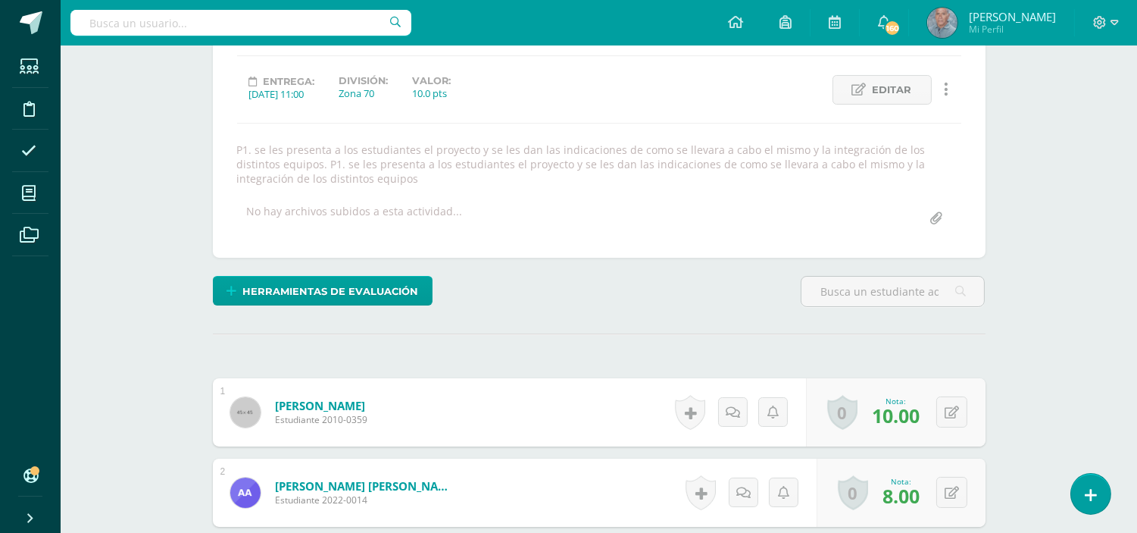
scroll to position [146, 0]
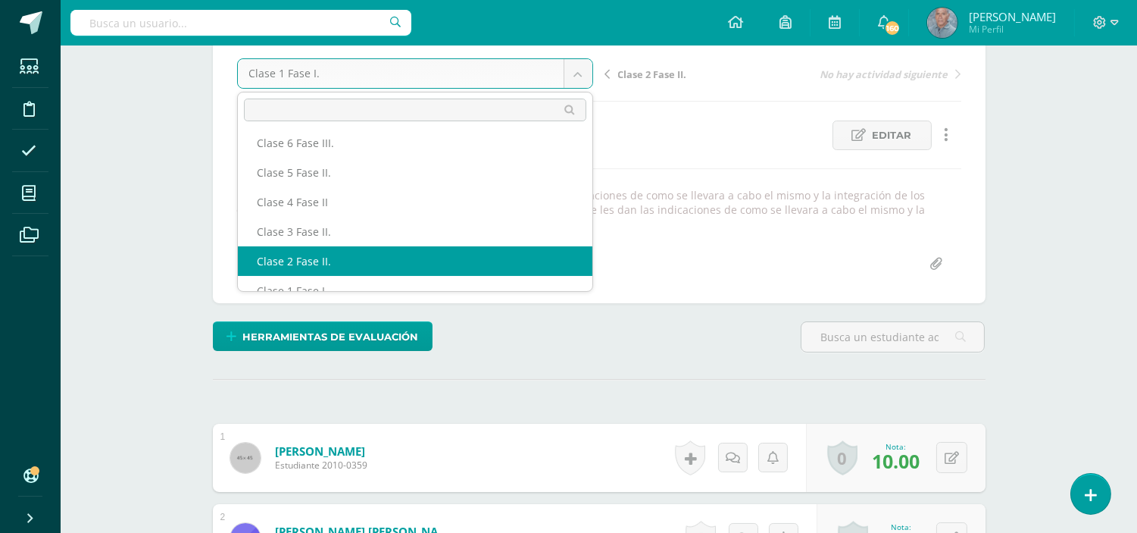
select select "/dashboard/teacher/grade-activity/49297/"
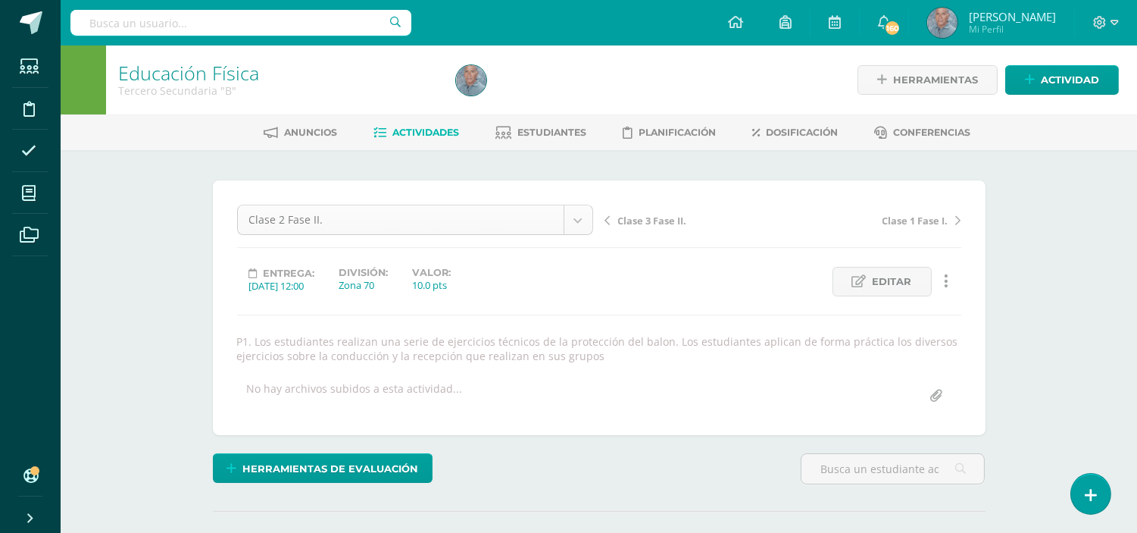
scroll to position [48, 0]
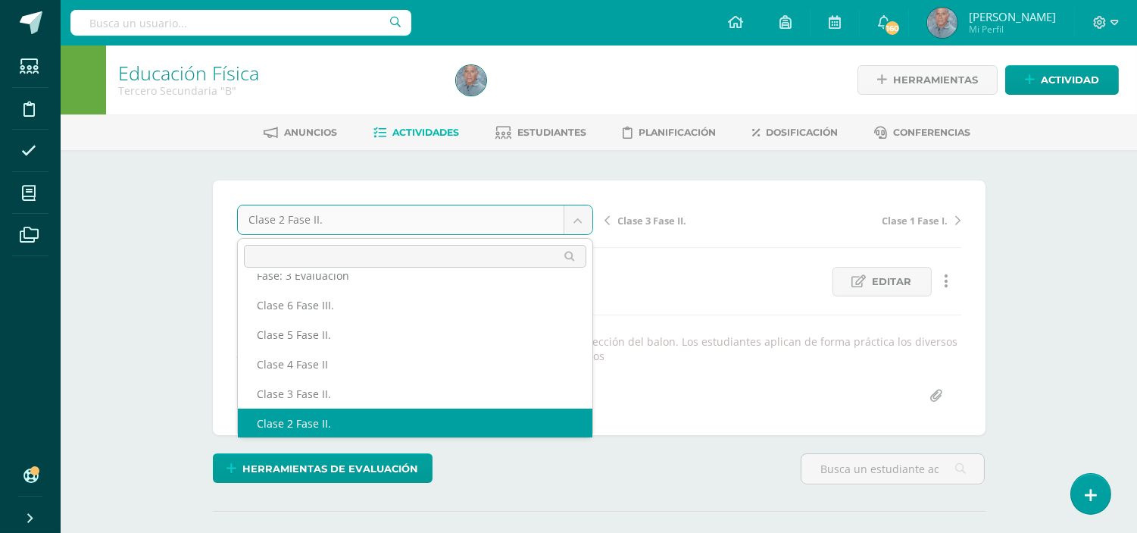
scroll to position [35, 0]
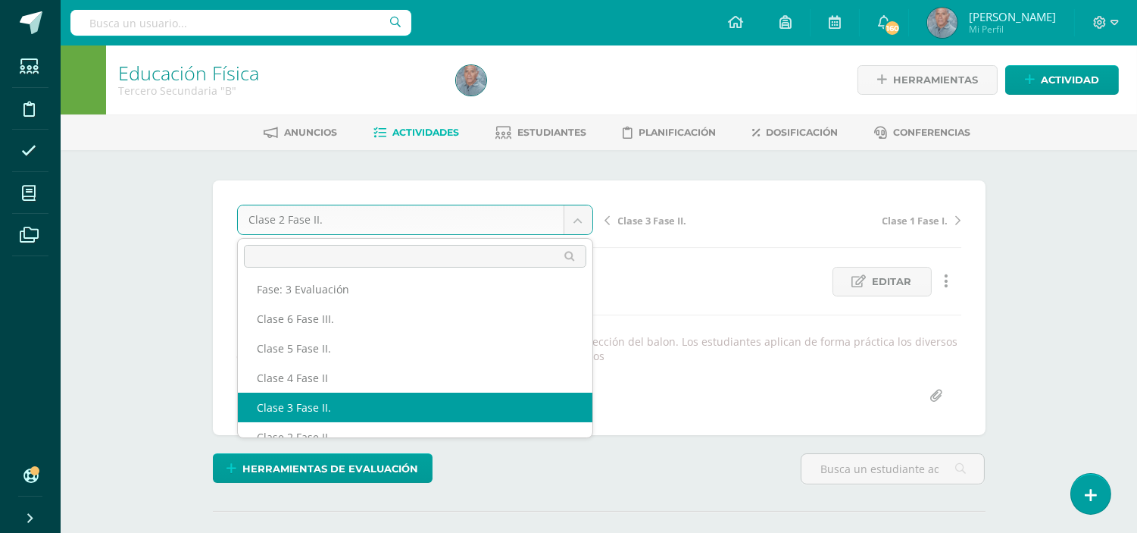
select select "/dashboard/teacher/grade-activity/49317/"
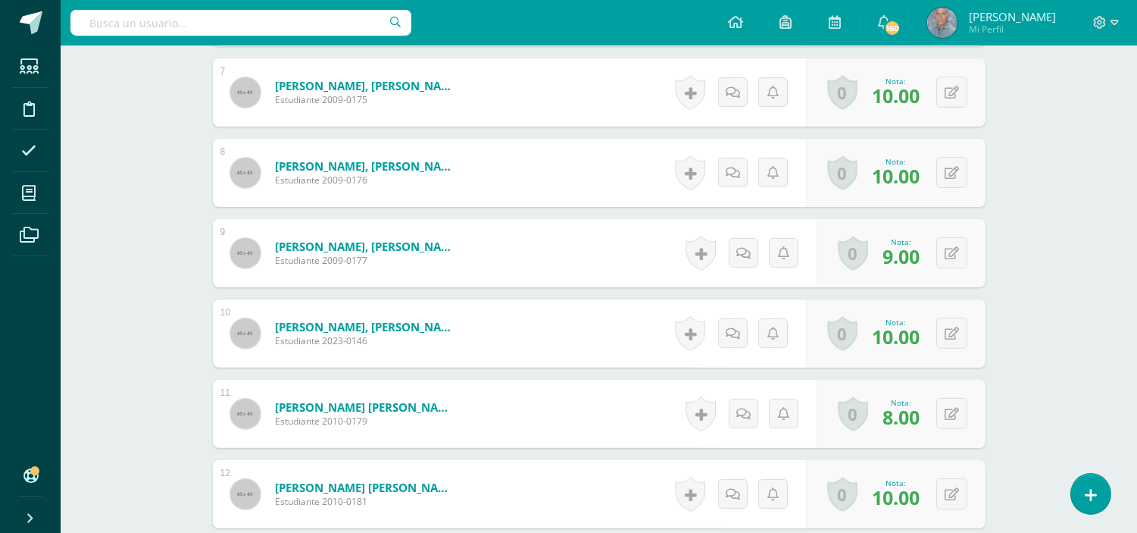
scroll to position [989, 0]
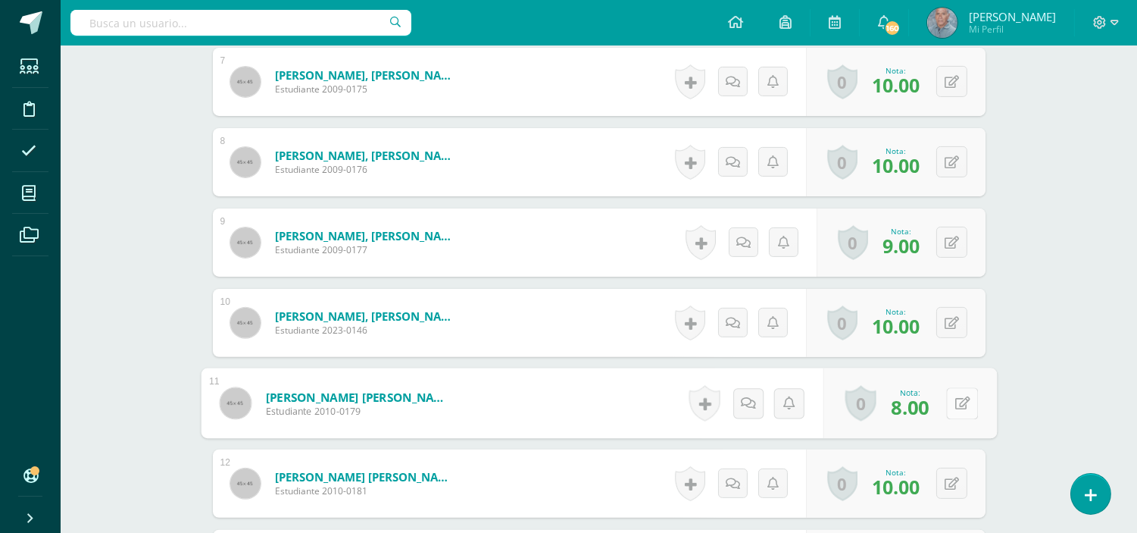
click at [947, 405] on button at bounding box center [962, 403] width 32 height 32
type input "10"
click at [921, 406] on icon at bounding box center [922, 407] width 14 height 13
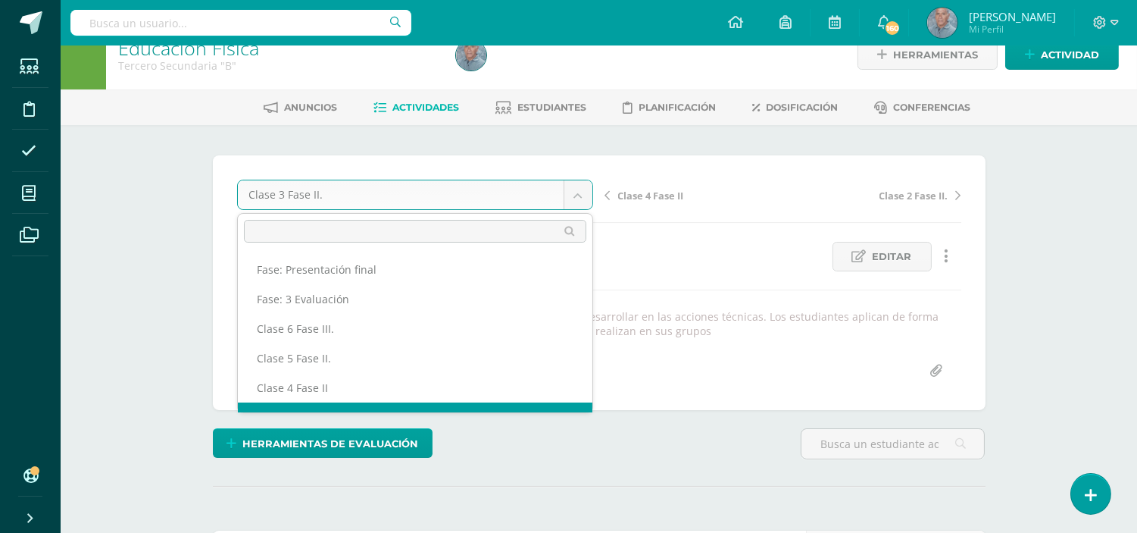
scroll to position [19, 0]
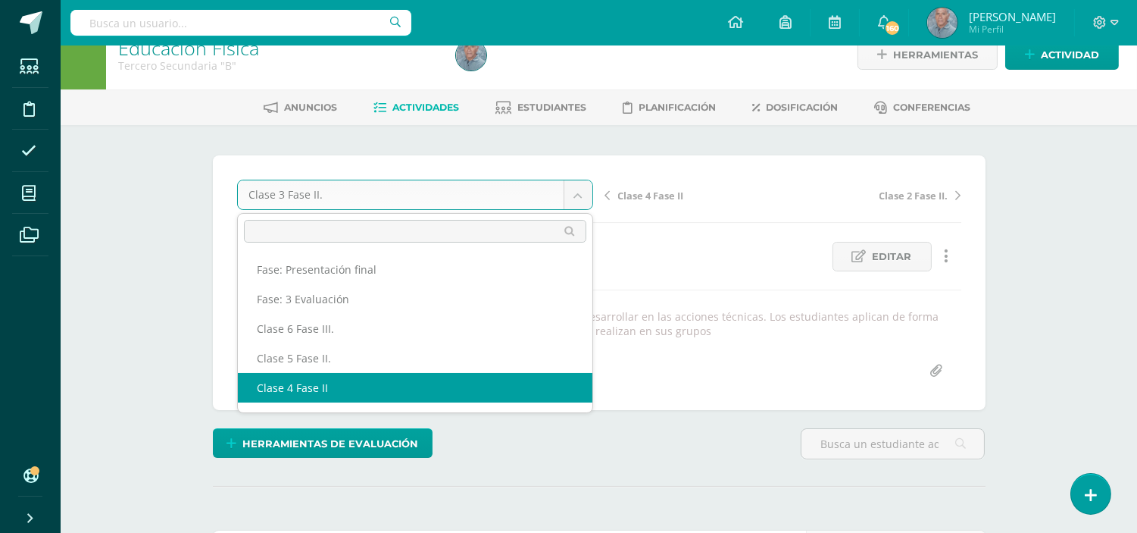
select select "/dashboard/teacher/grade-activity/49319/"
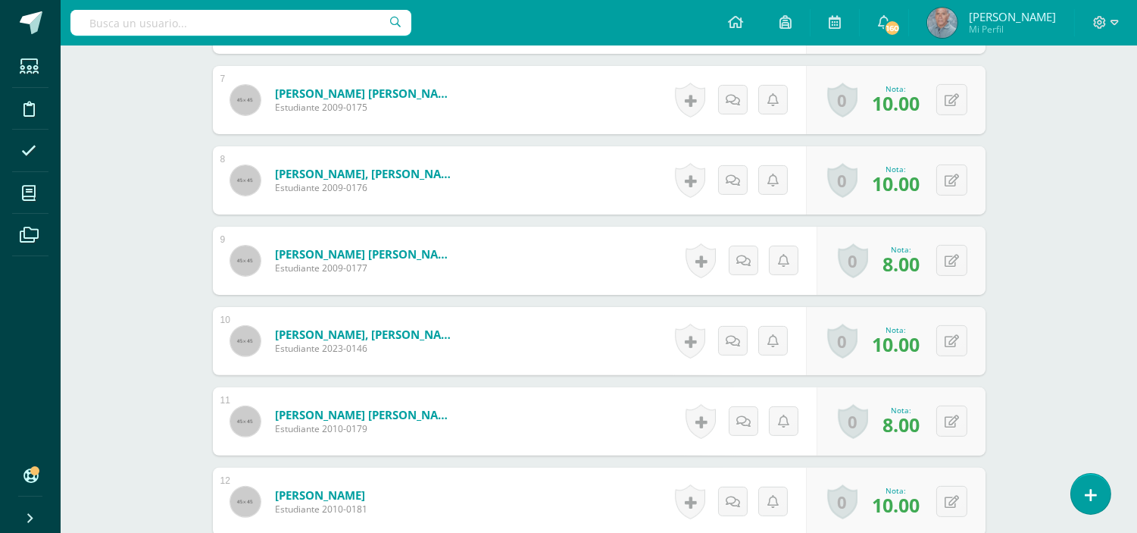
scroll to position [972, 0]
click at [950, 422] on button at bounding box center [962, 421] width 32 height 32
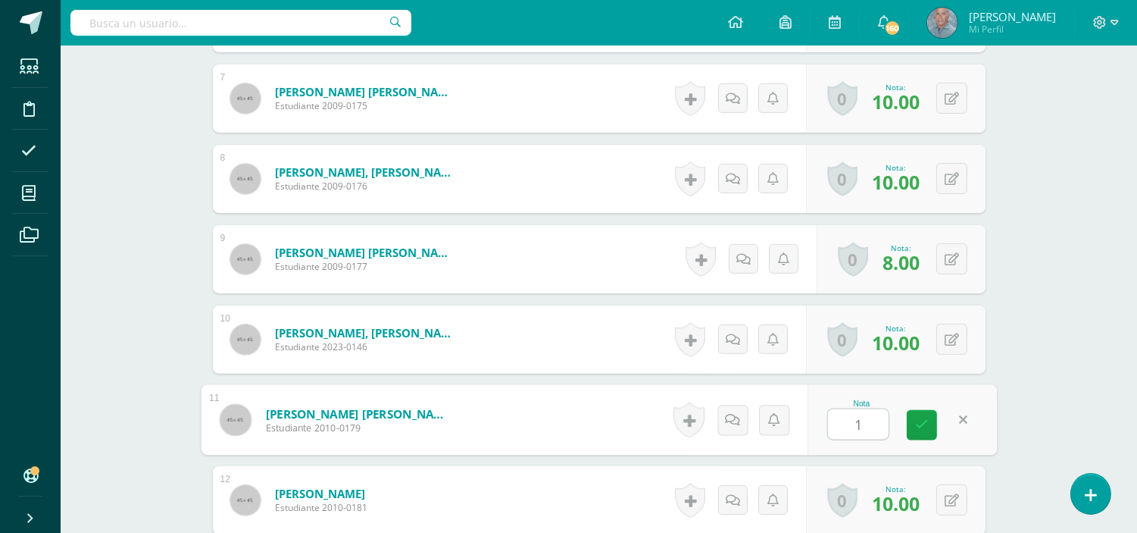
type input "10"
click at [922, 426] on icon at bounding box center [922, 424] width 14 height 13
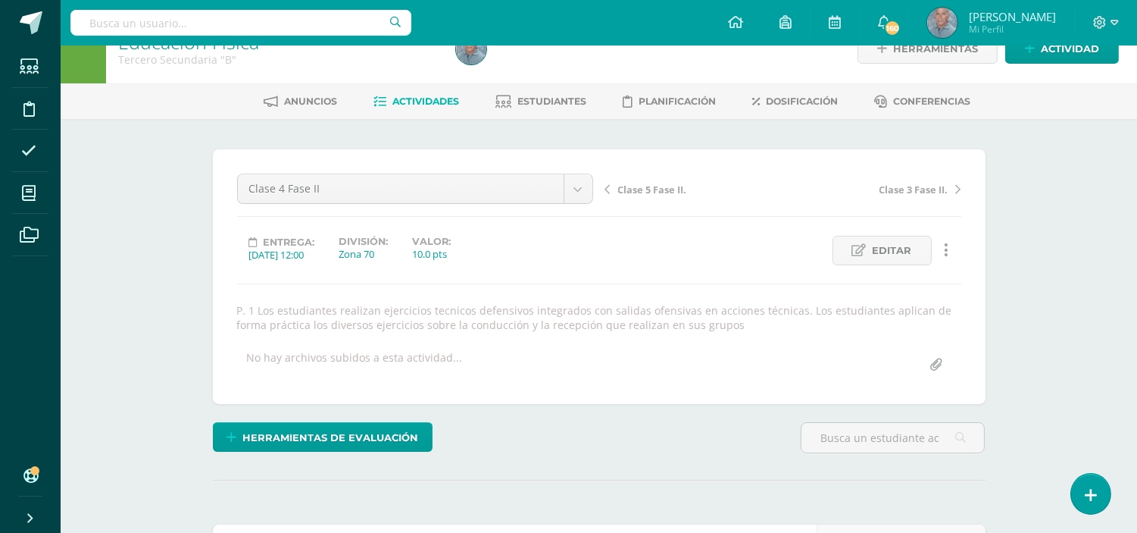
scroll to position [0, 0]
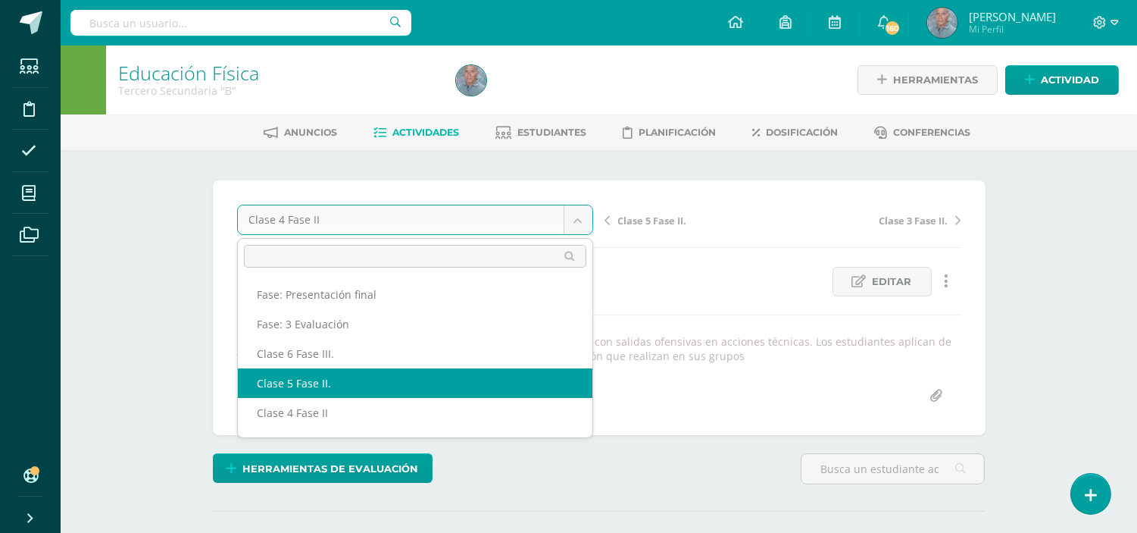
select select "/dashboard/teacher/grade-activity/49321/"
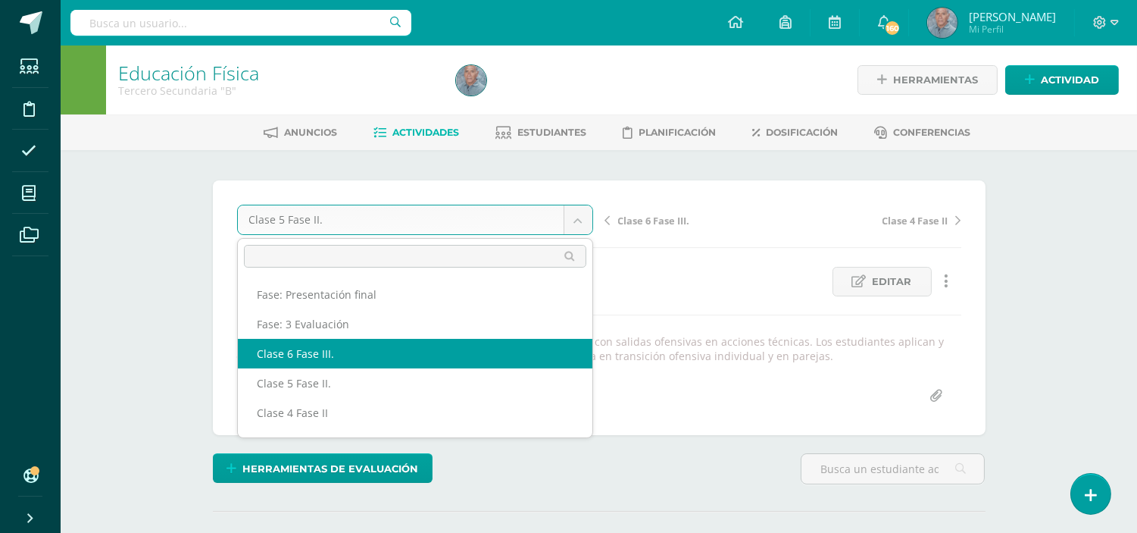
select select "/dashboard/teacher/grade-activity/50177/"
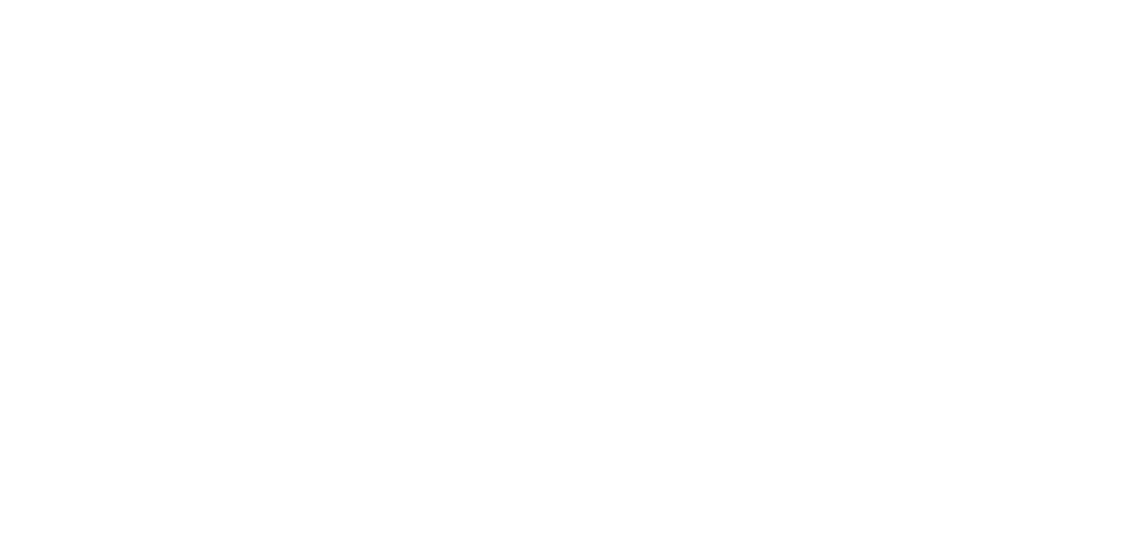
click at [0, 0] on html at bounding box center [0, 0] width 0 height 0
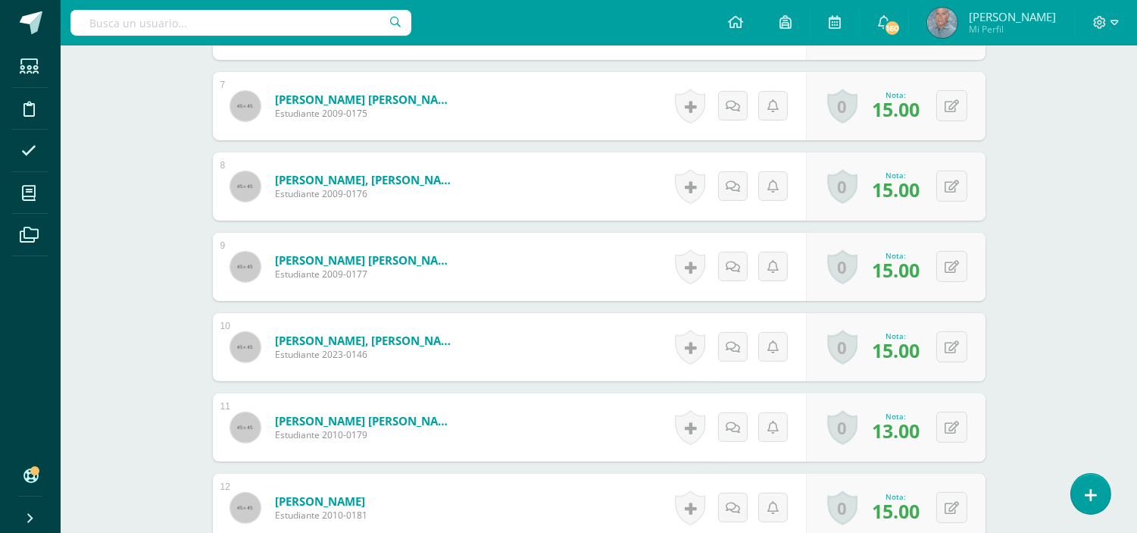
scroll to position [966, 0]
click at [947, 427] on button at bounding box center [951, 426] width 31 height 31
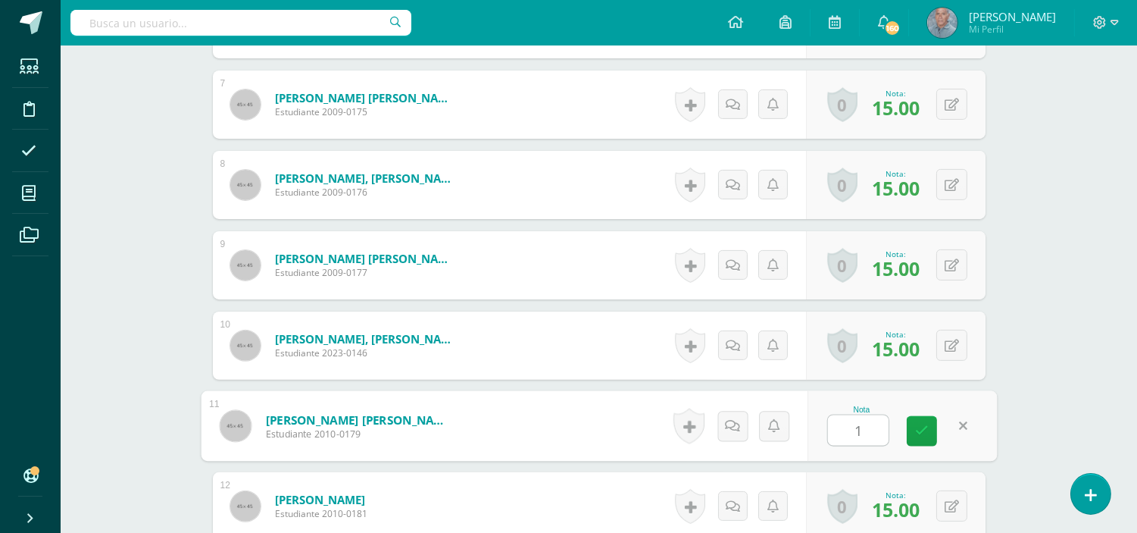
type input "15"
click at [921, 430] on icon at bounding box center [922, 430] width 14 height 13
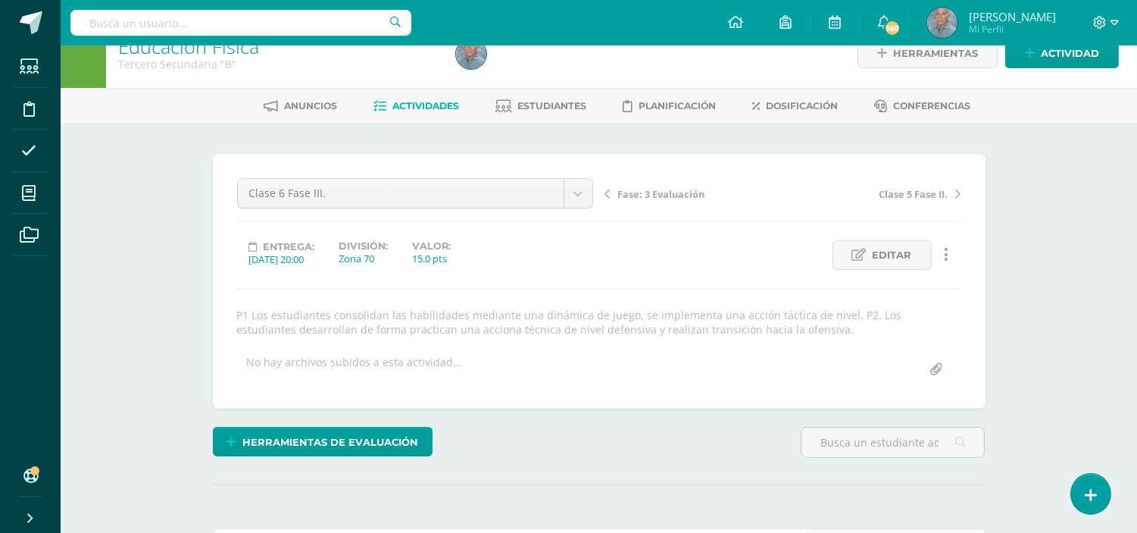
scroll to position [0, 0]
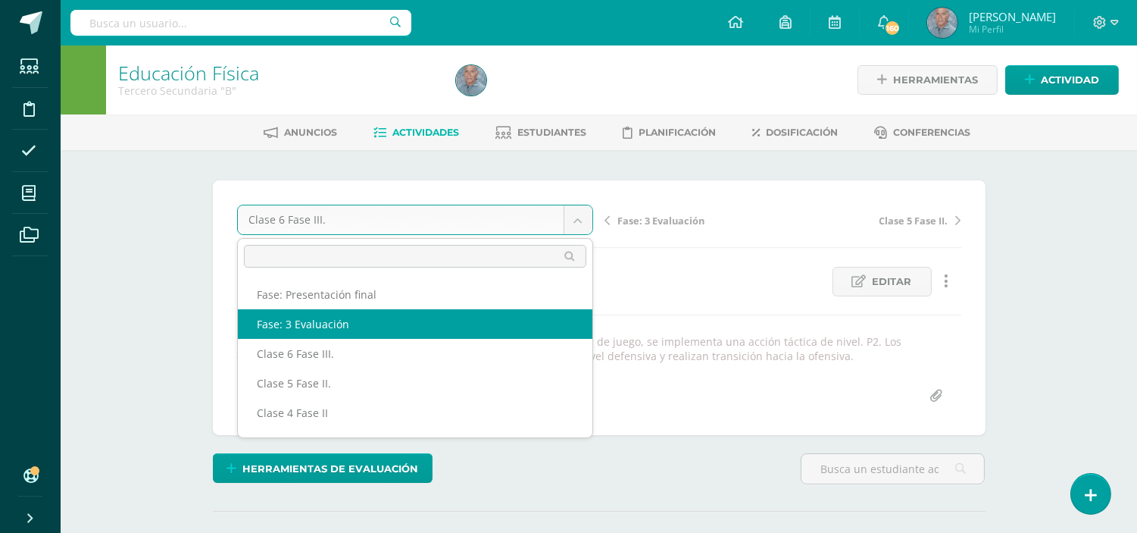
select select "/dashboard/teacher/grade-activity/51010/"
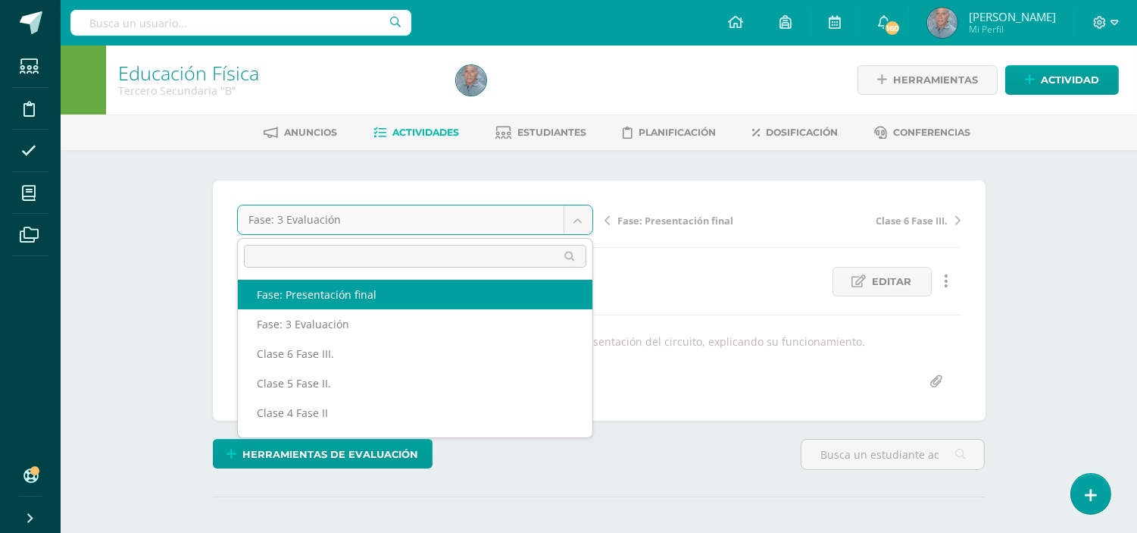
select select "/dashboard/teacher/grade-activity/51009/"
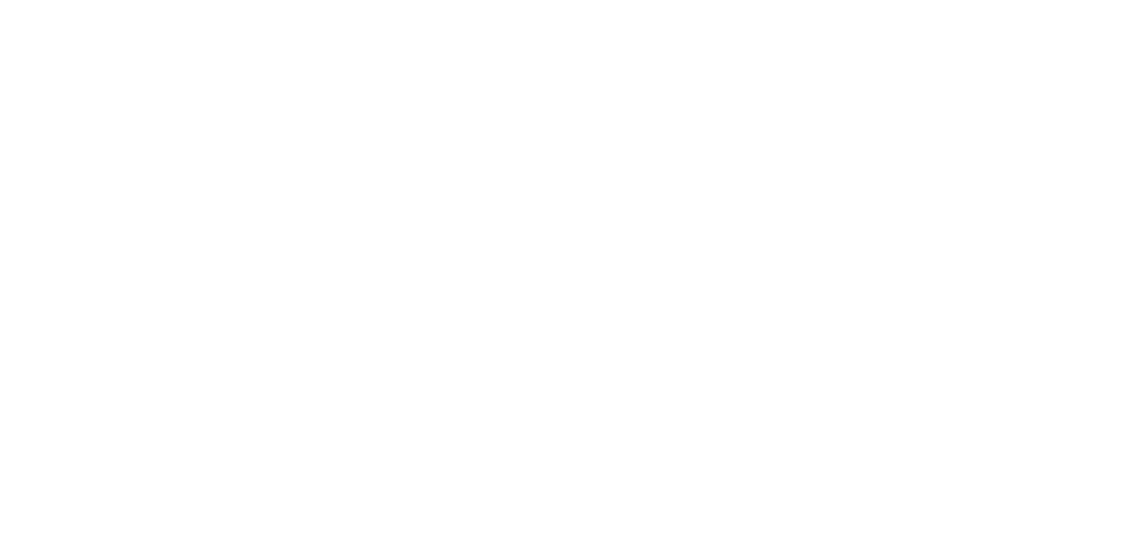
click at [0, 0] on html at bounding box center [0, 0] width 0 height 0
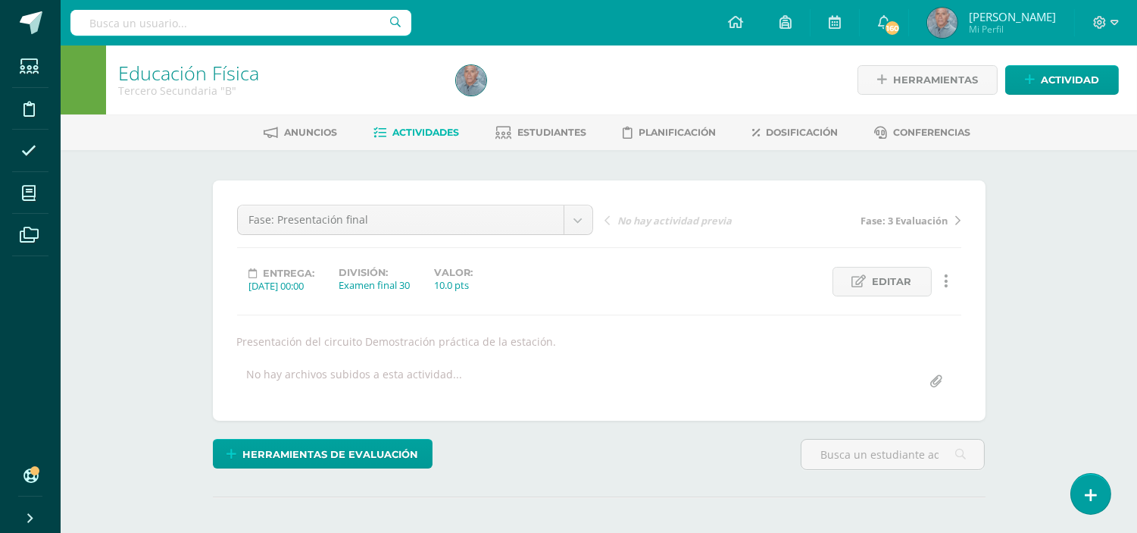
click at [426, 129] on span "Actividades" at bounding box center [425, 132] width 67 height 11
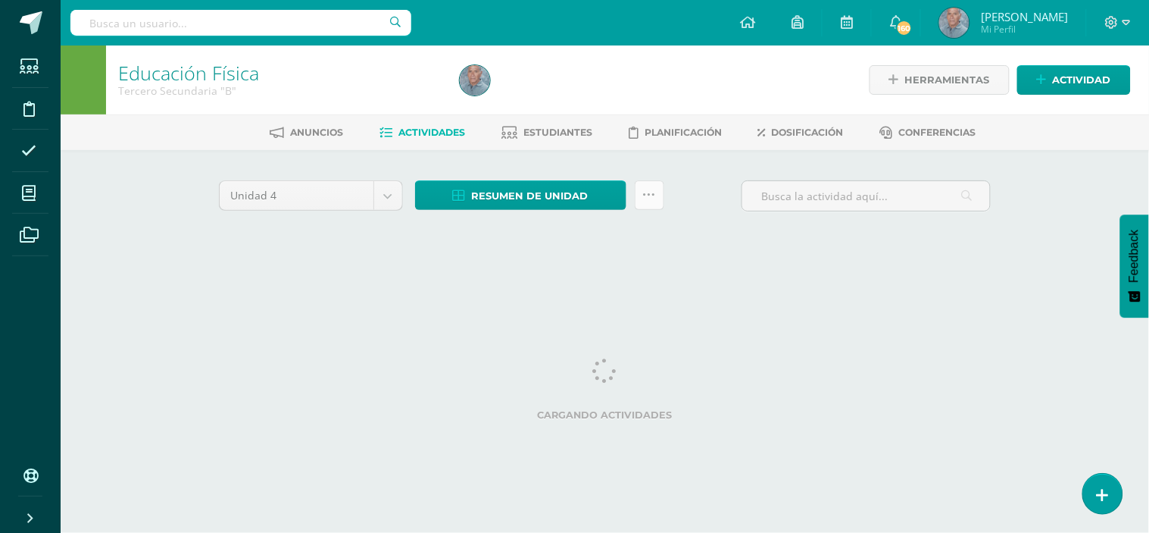
click at [647, 198] on icon at bounding box center [649, 195] width 13 height 13
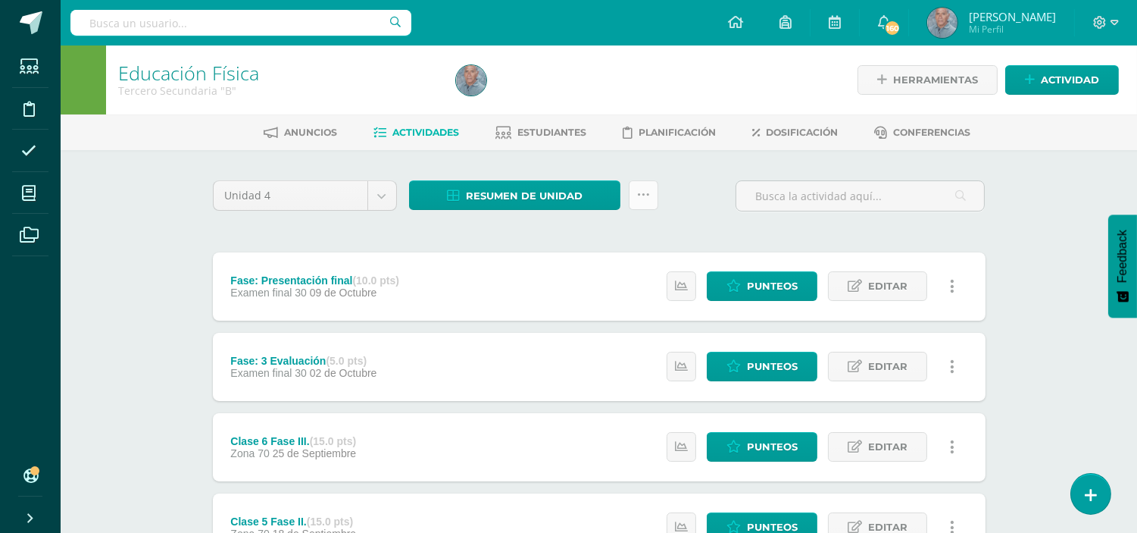
click at [648, 191] on icon at bounding box center [643, 195] width 13 height 13
click at [633, 195] on link at bounding box center [644, 195] width 30 height 30
click at [561, 192] on span "Resumen de unidad" at bounding box center [524, 196] width 117 height 28
click at [438, 127] on span "Actividades" at bounding box center [425, 132] width 67 height 11
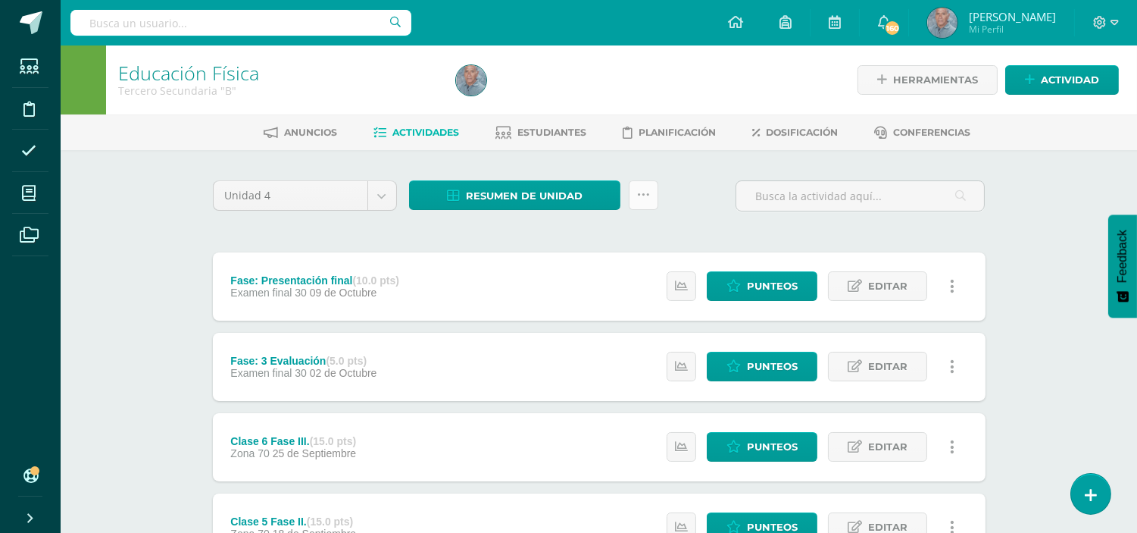
click at [644, 200] on icon at bounding box center [643, 195] width 13 height 13
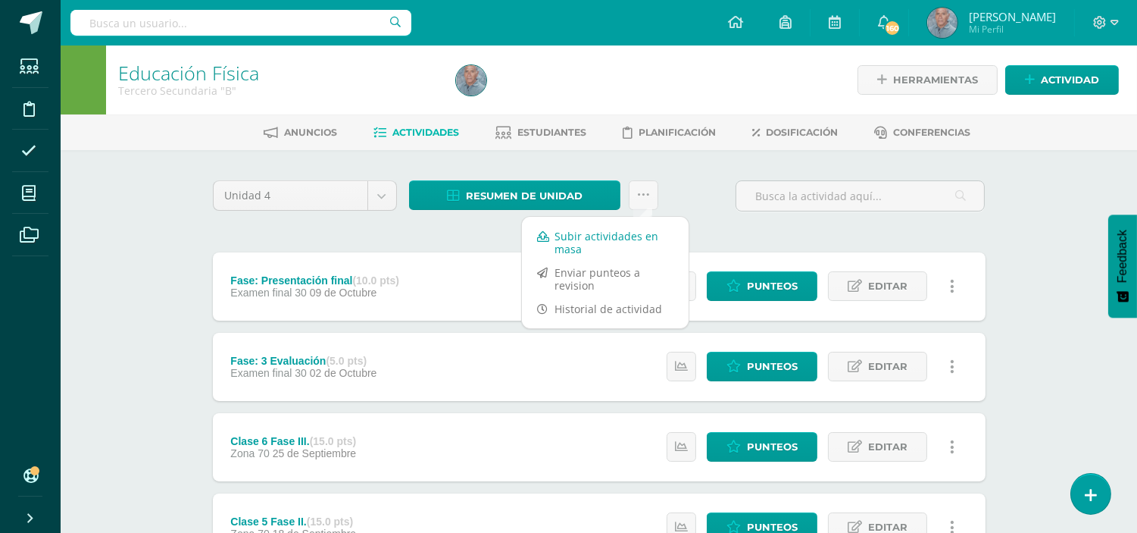
click at [611, 231] on link "Subir actividades en masa" at bounding box center [605, 242] width 167 height 36
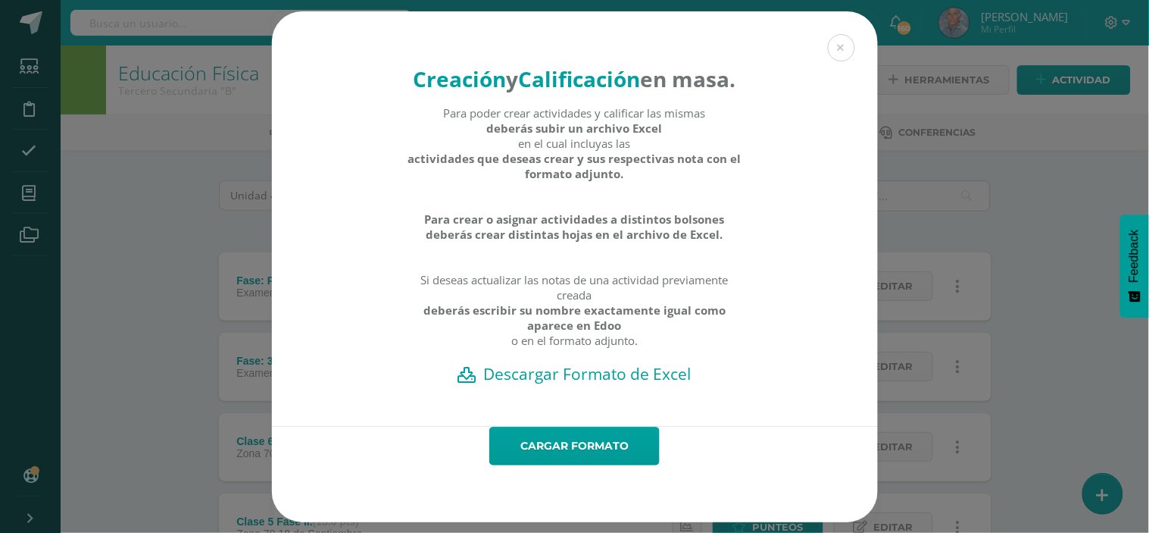
click at [593, 384] on h2 "Descargar Formato de Excel" at bounding box center [574, 373] width 553 height 21
